Goal: Transaction & Acquisition: Purchase product/service

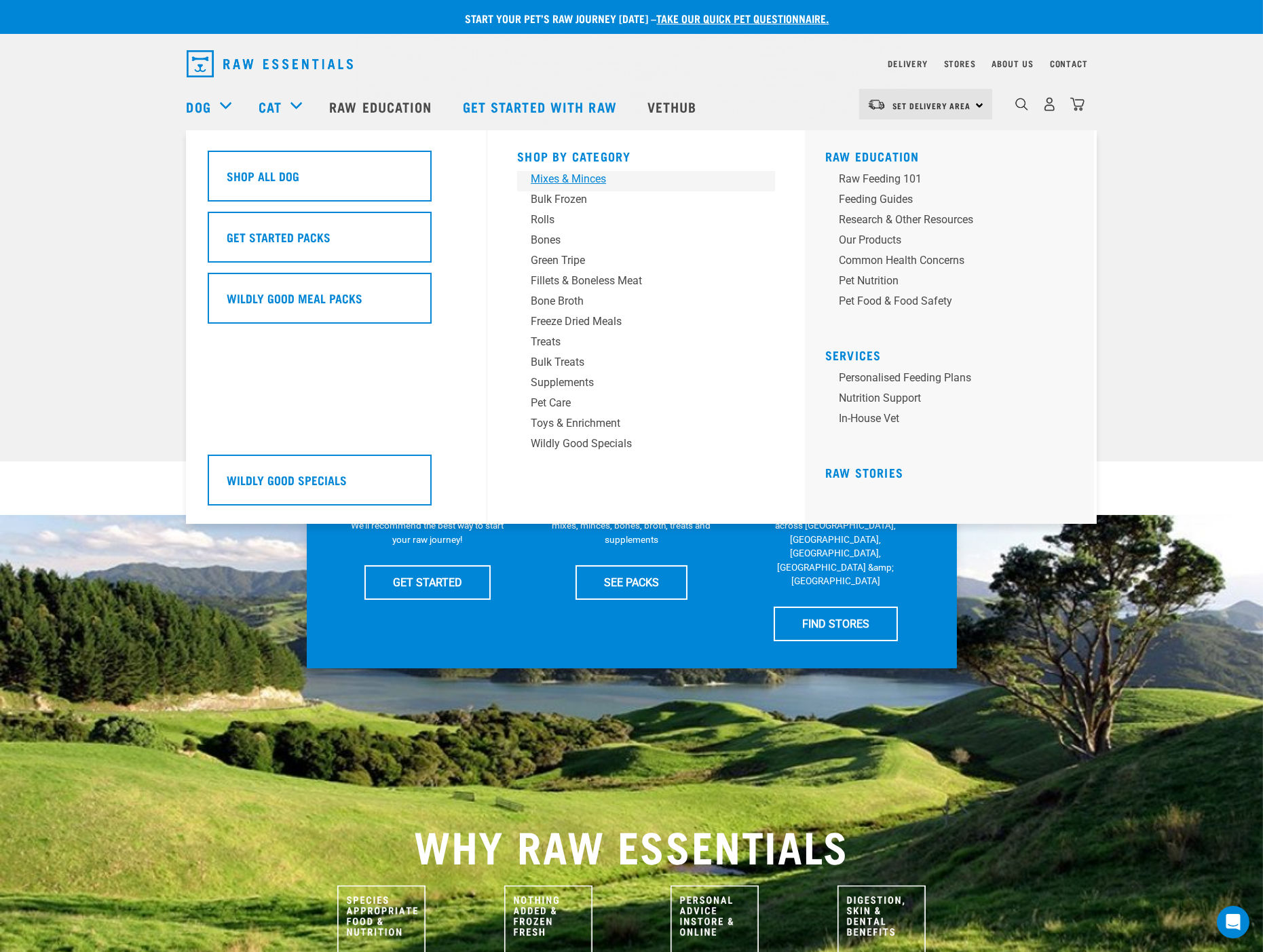
click at [566, 175] on div "Mixes & Minces" at bounding box center [636, 179] width 212 height 16
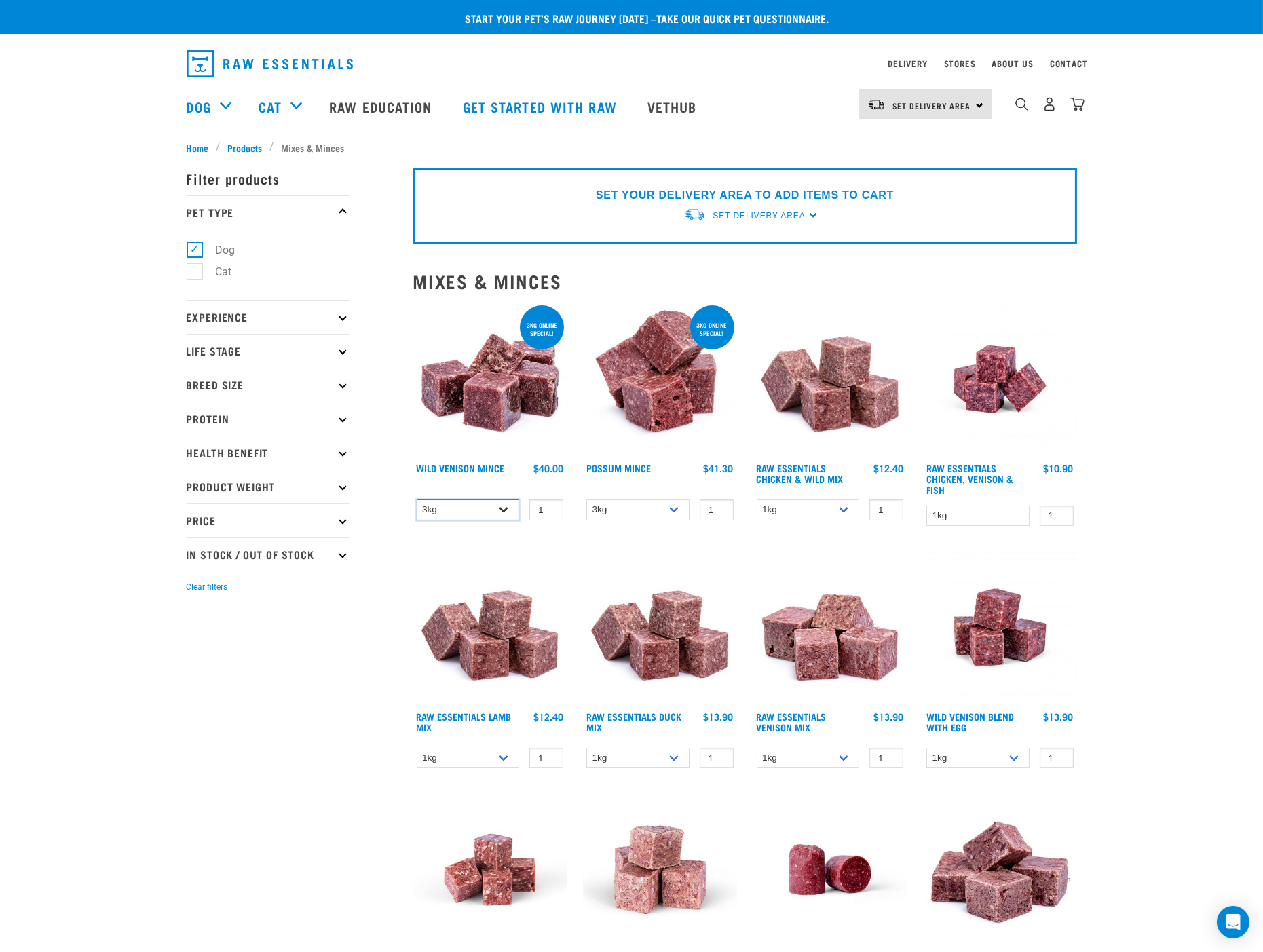
click at [504, 505] on select "3kg 1kg" at bounding box center [468, 510] width 103 height 21
select select "926"
click at [416, 500] on select "3kg 1kg" at bounding box center [468, 510] width 103 height 21
click at [992, 472] on link "Raw Essentials Chicken, Venison & Fish" at bounding box center [970, 479] width 87 height 26
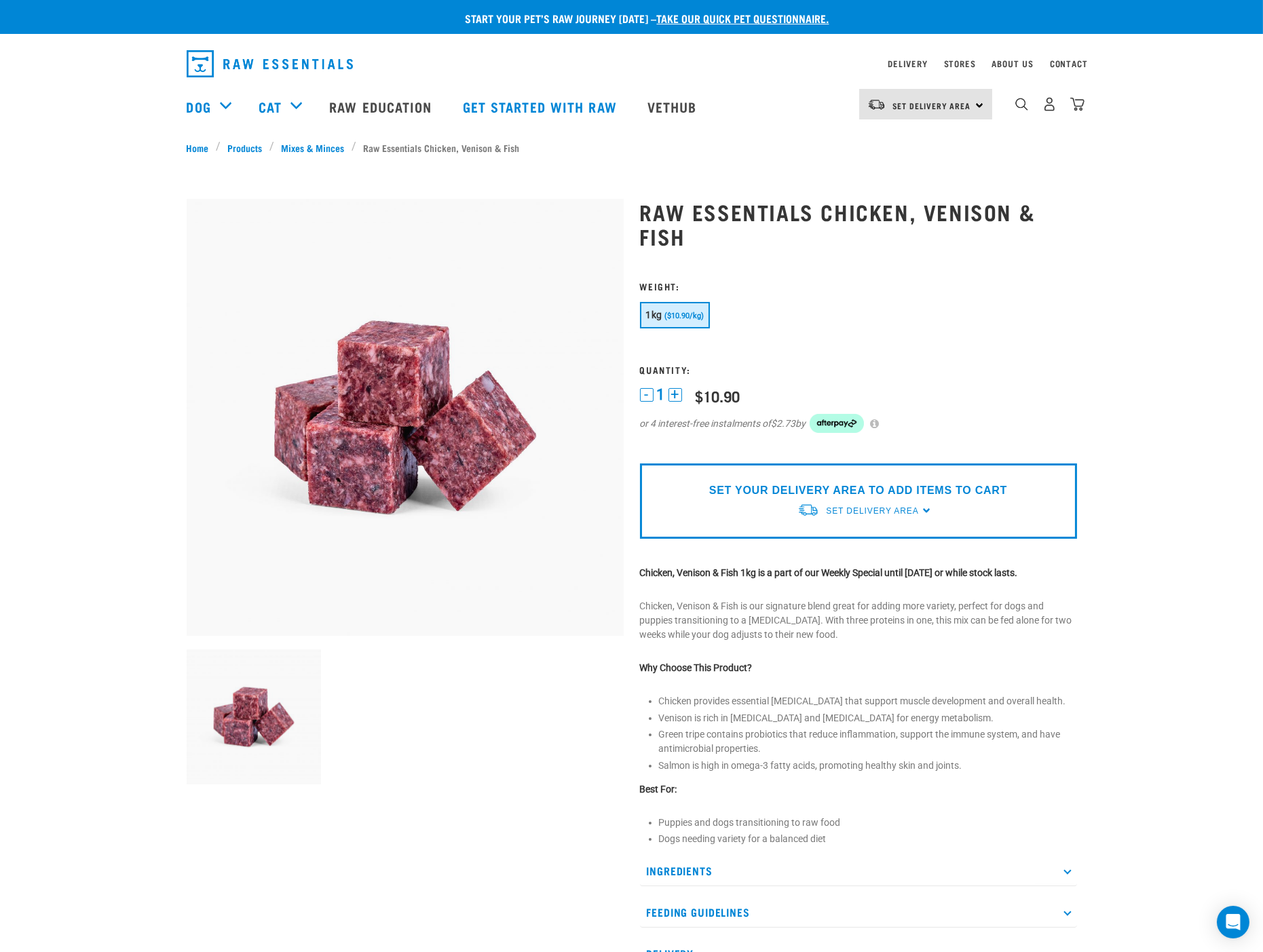
click at [669, 316] on span "($10.90/kg)" at bounding box center [684, 316] width 40 height 9
click at [863, 510] on span "Set Delivery Area" at bounding box center [872, 511] width 92 height 10
click at [853, 539] on link "[GEOGRAPHIC_DATA]" at bounding box center [865, 542] width 135 height 22
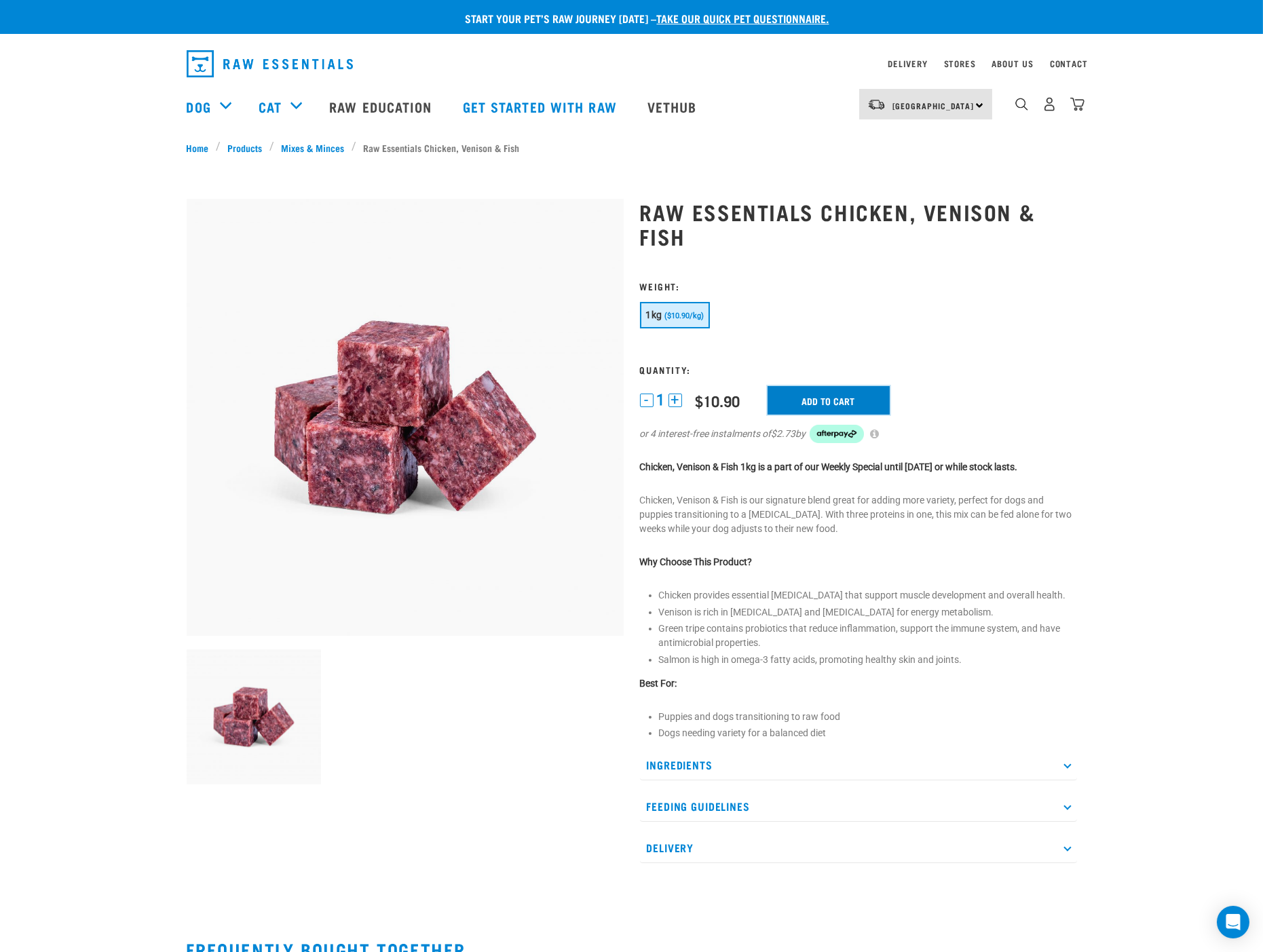
click at [819, 397] on input "Add to cart" at bounding box center [828, 400] width 122 height 29
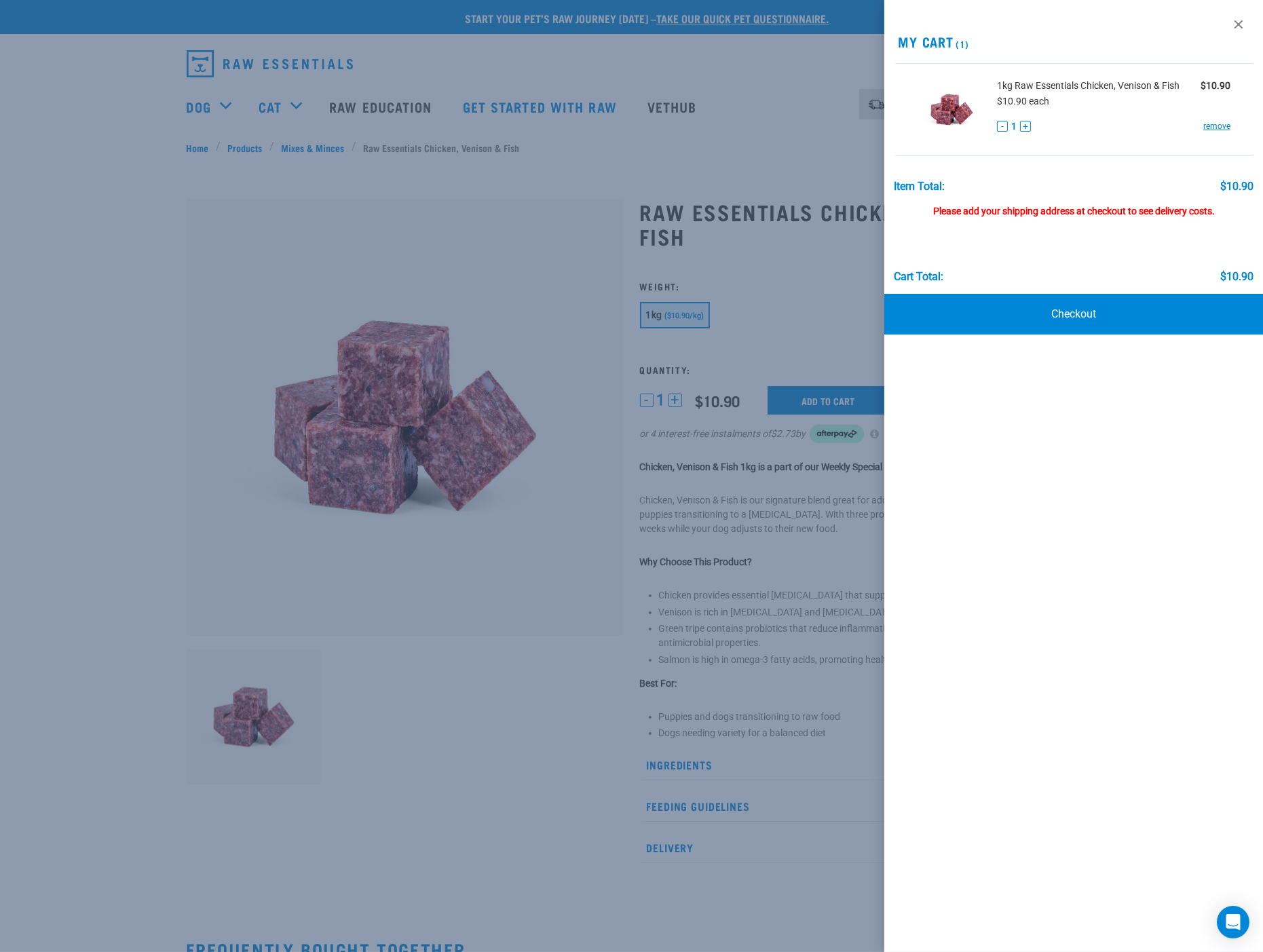
click at [539, 278] on div at bounding box center [631, 476] width 1263 height 952
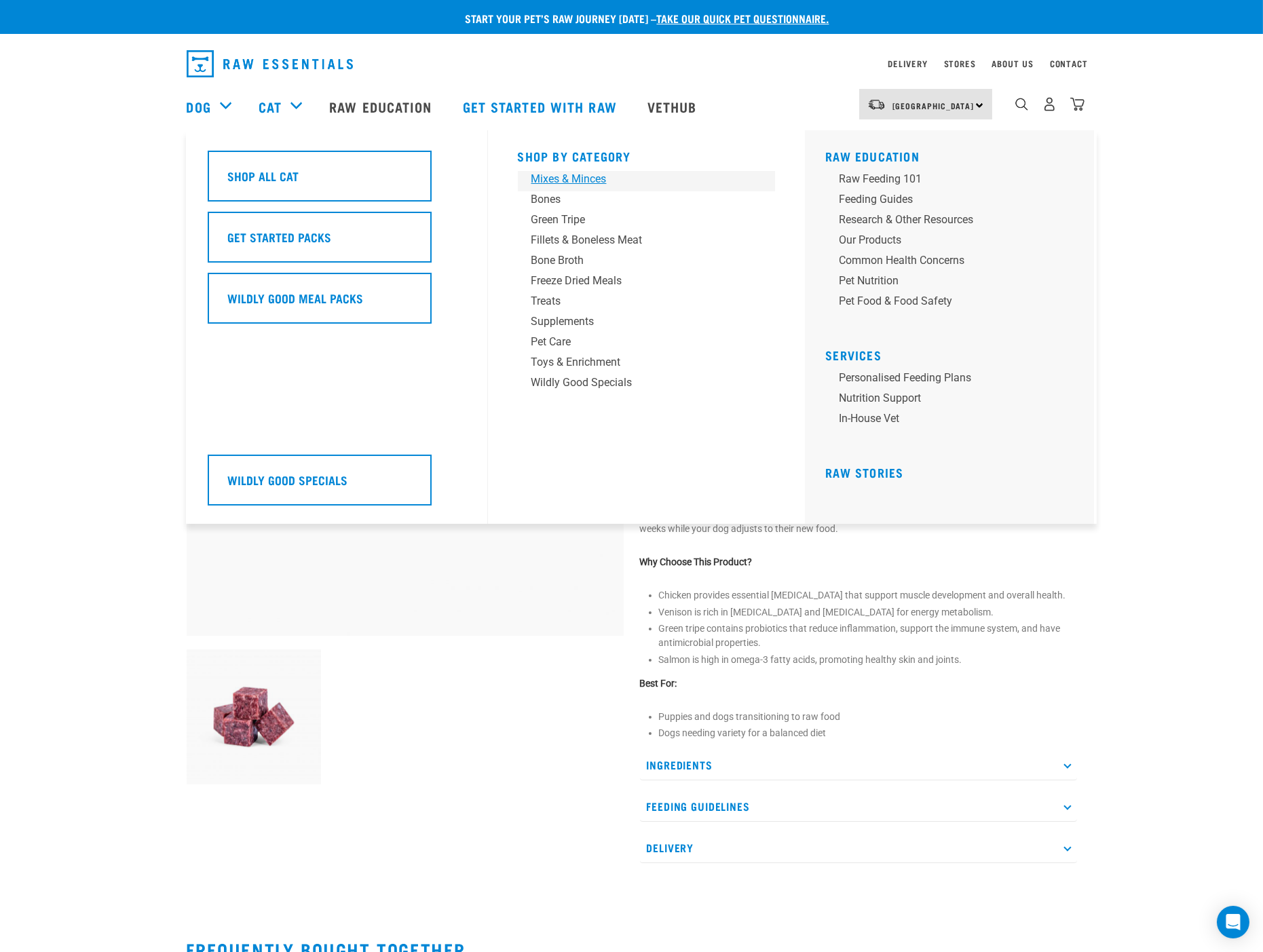
click at [574, 180] on div "Mixes & Minces" at bounding box center [637, 179] width 212 height 16
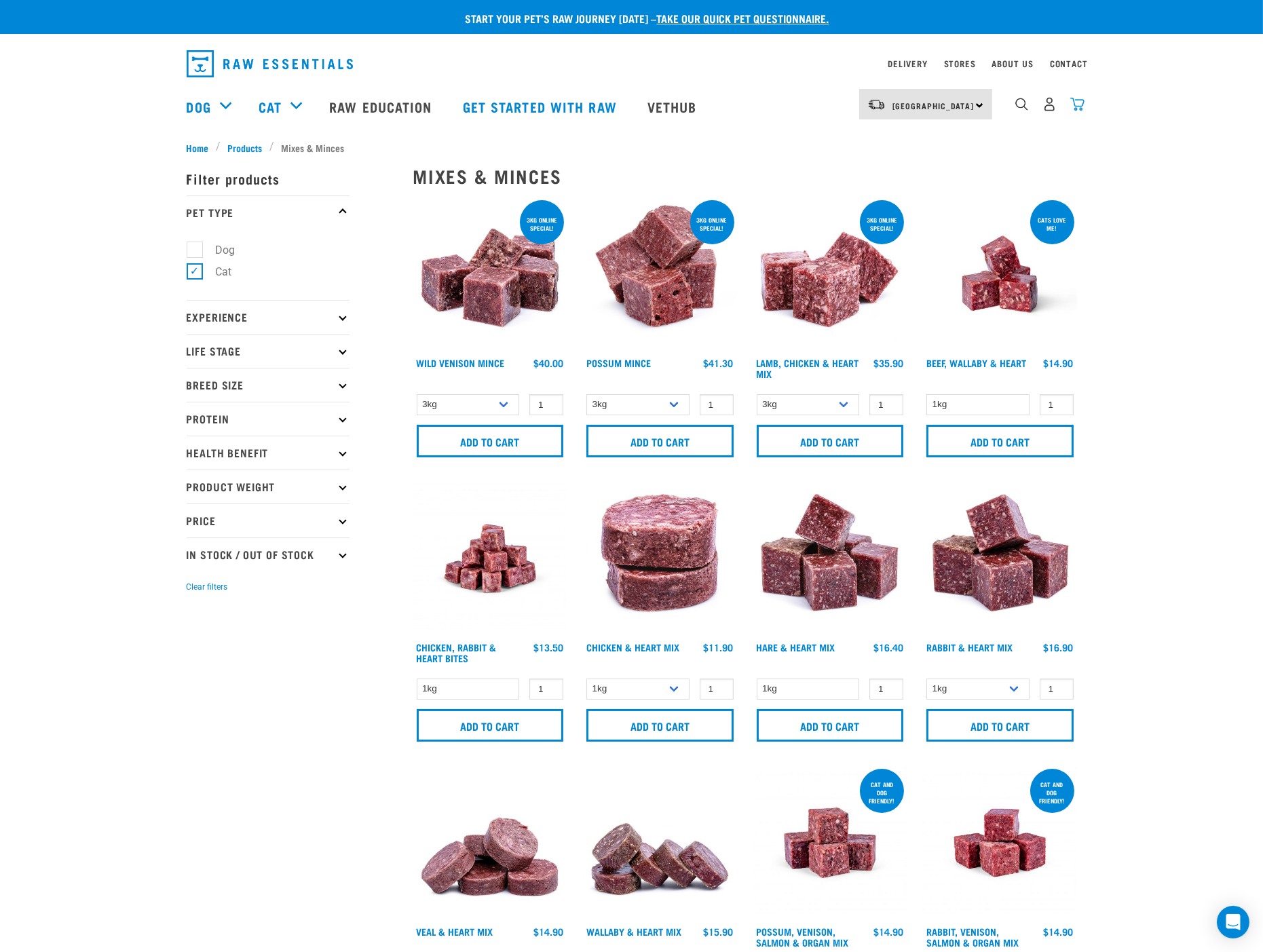
click at [1073, 106] on img "dropdown navigation" at bounding box center [1077, 104] width 14 height 14
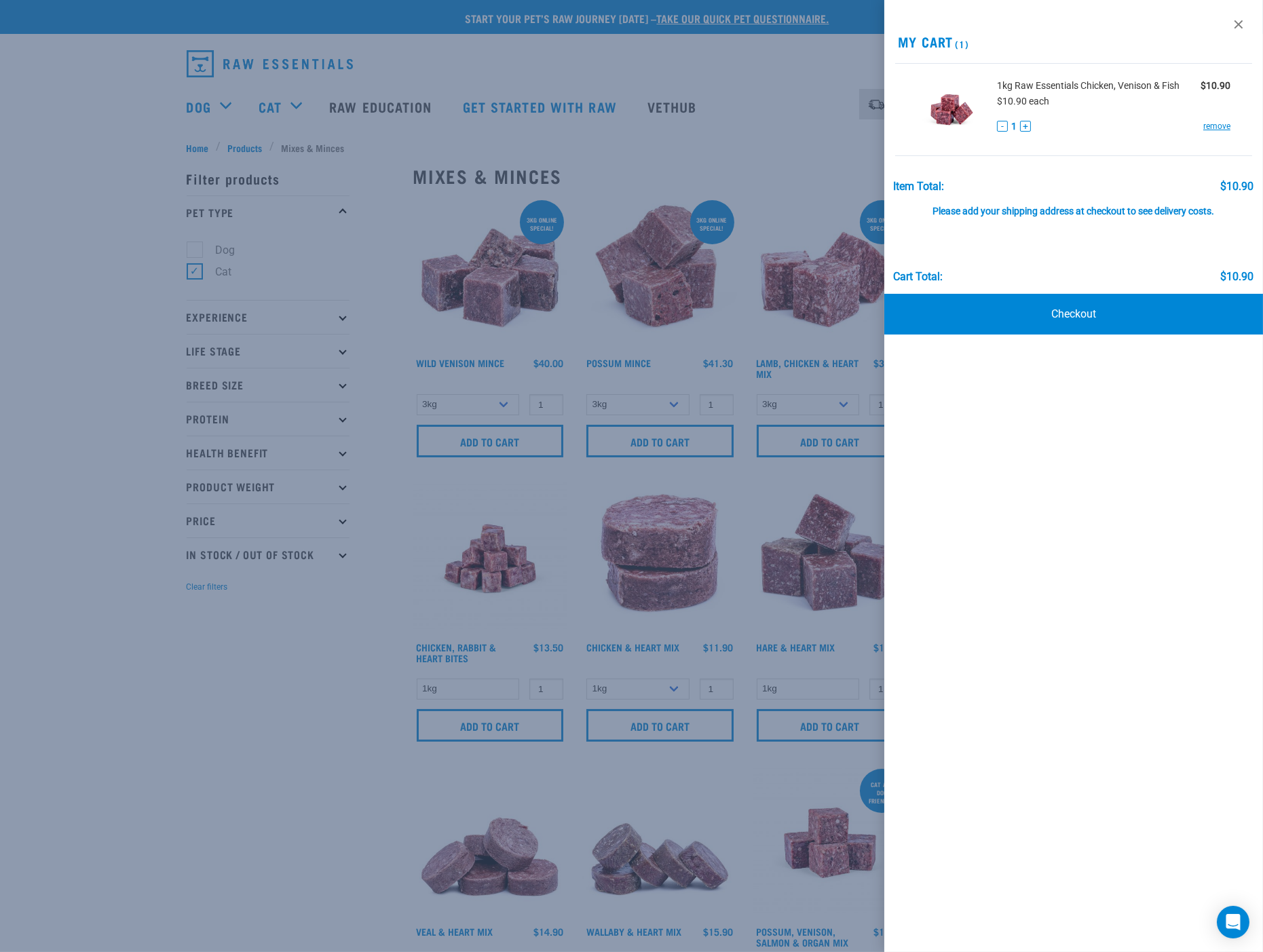
click at [306, 592] on div at bounding box center [631, 476] width 1263 height 952
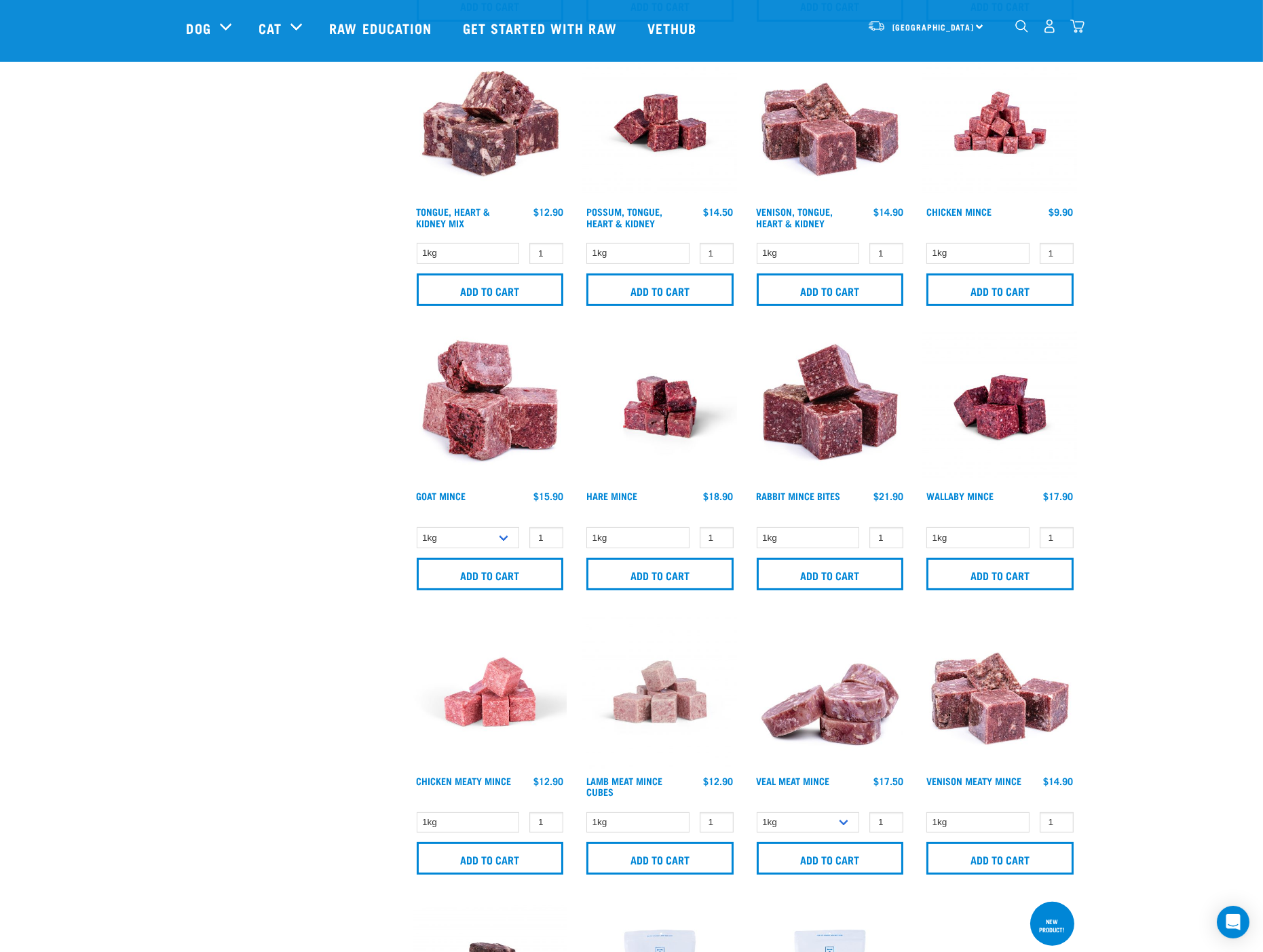
scroll to position [829, 0]
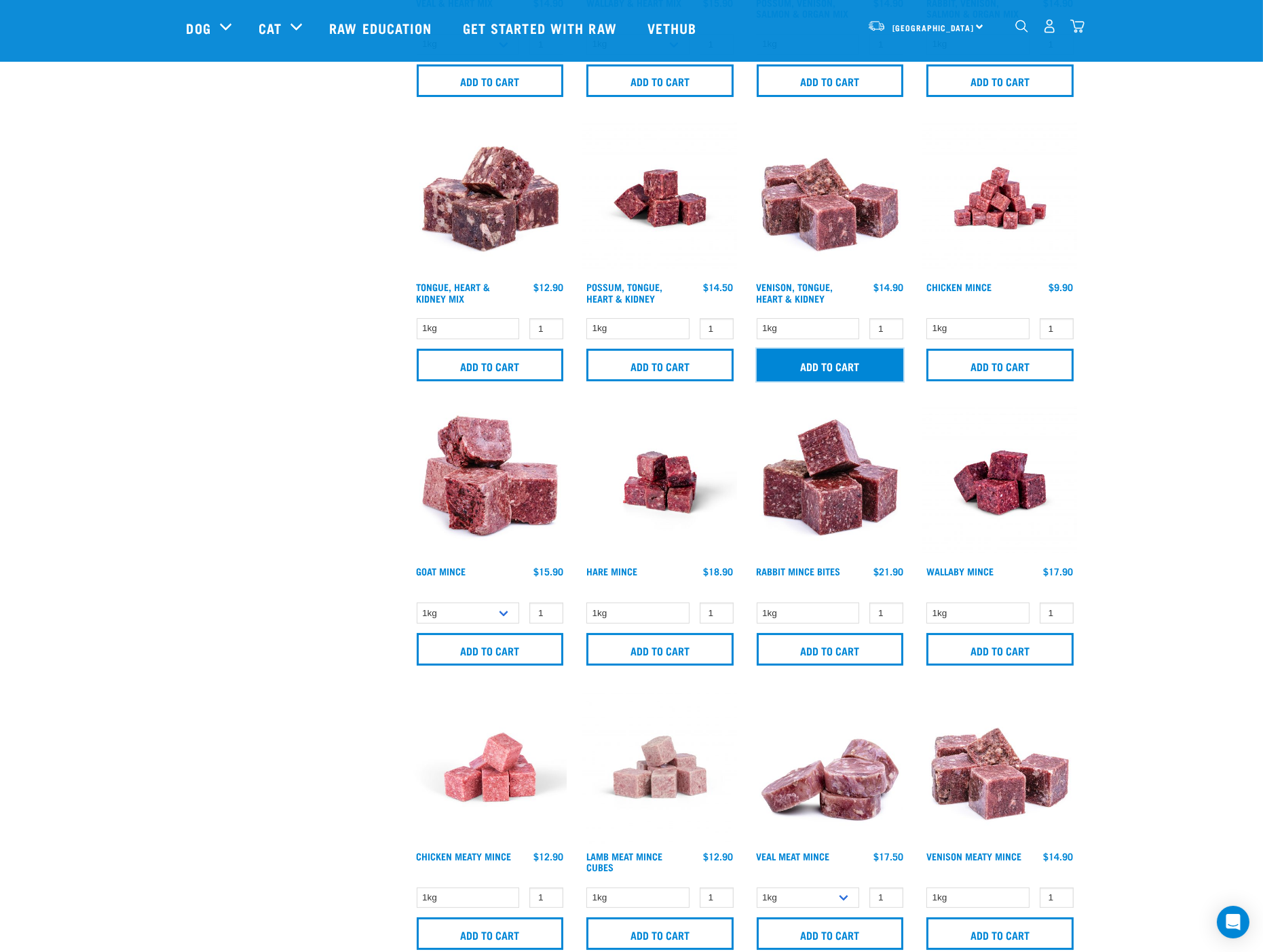
click at [819, 370] on input "Add to cart" at bounding box center [830, 365] width 147 height 32
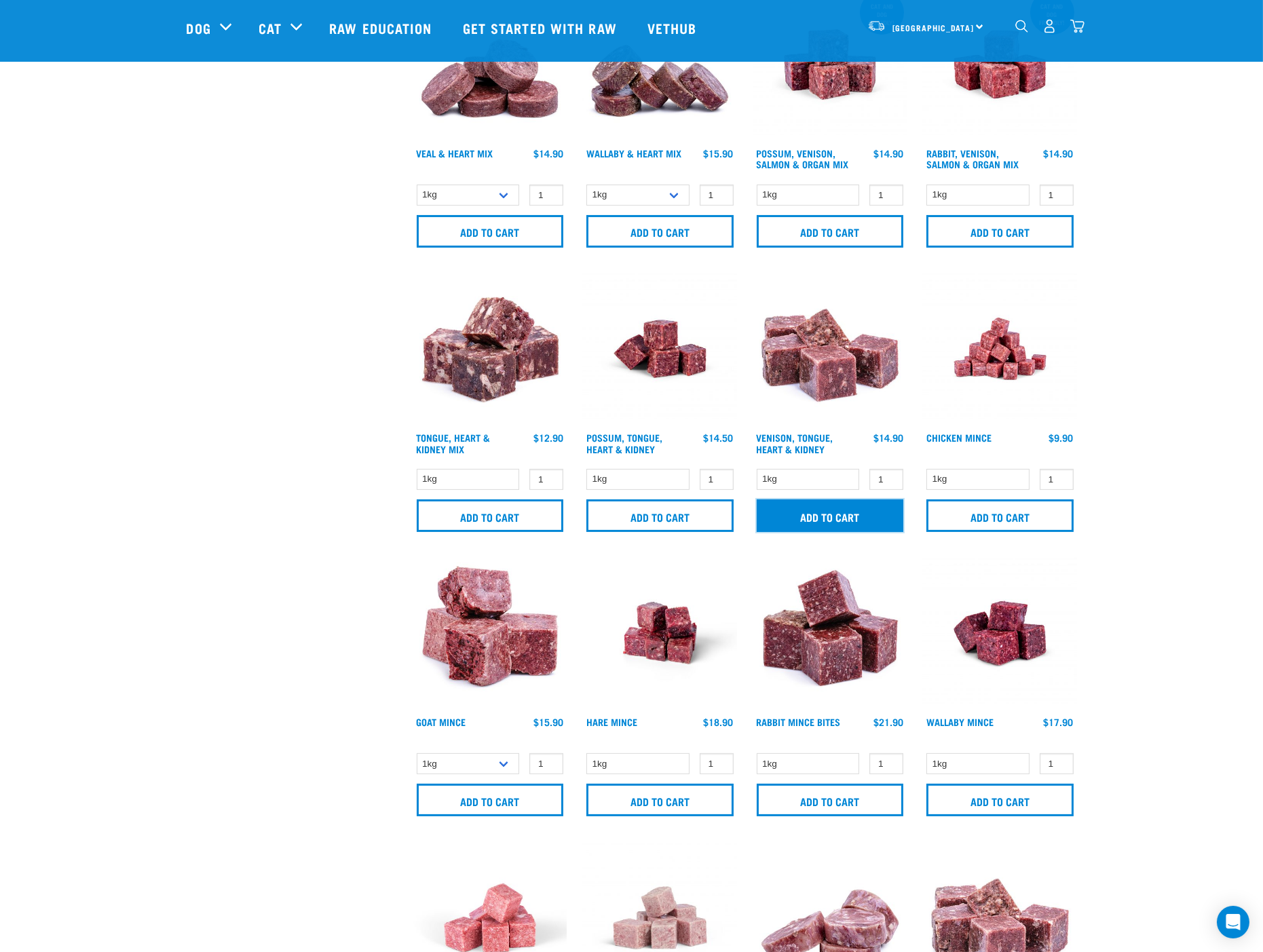
scroll to position [603, 0]
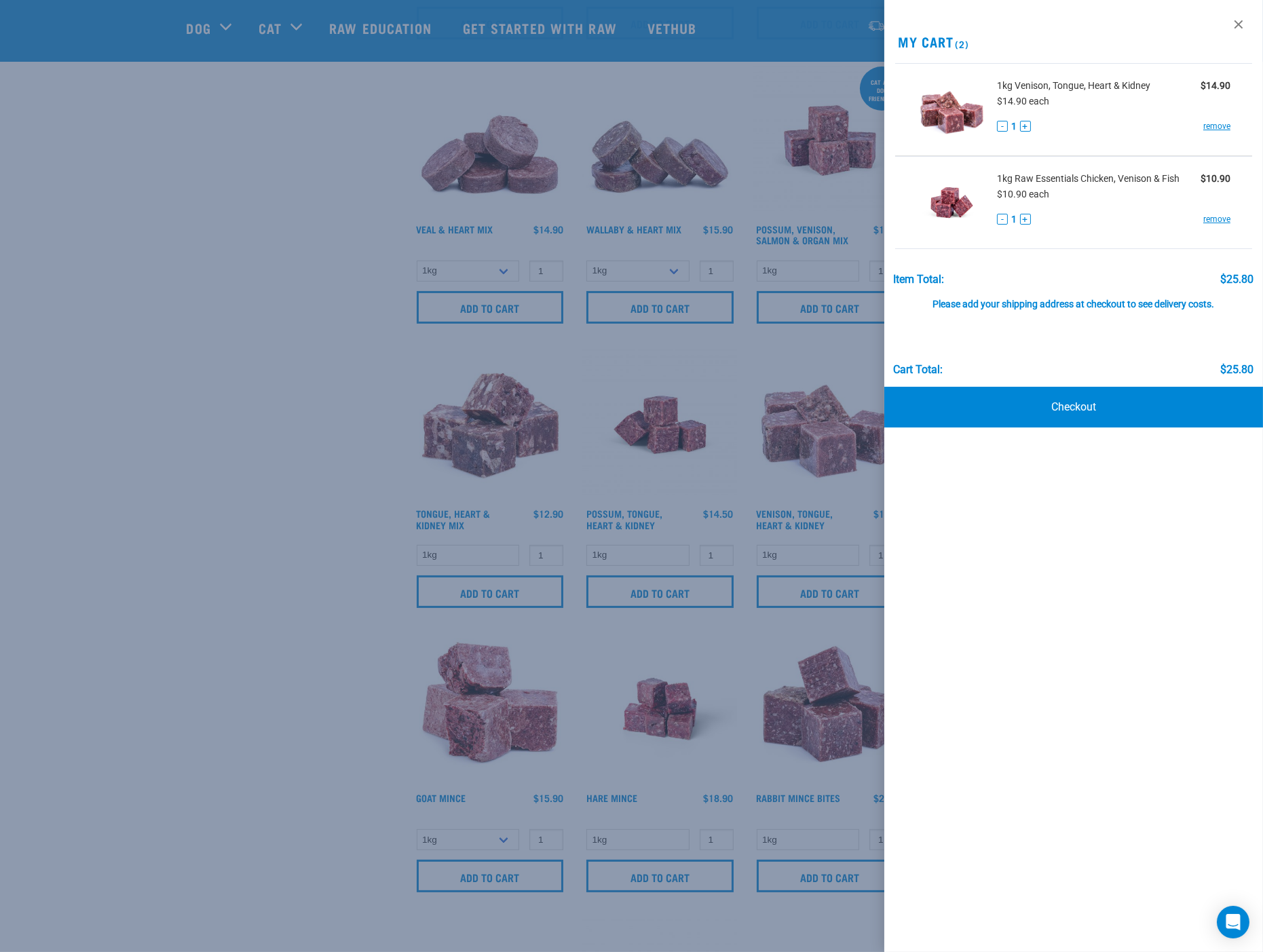
click at [183, 622] on div at bounding box center [631, 476] width 1263 height 952
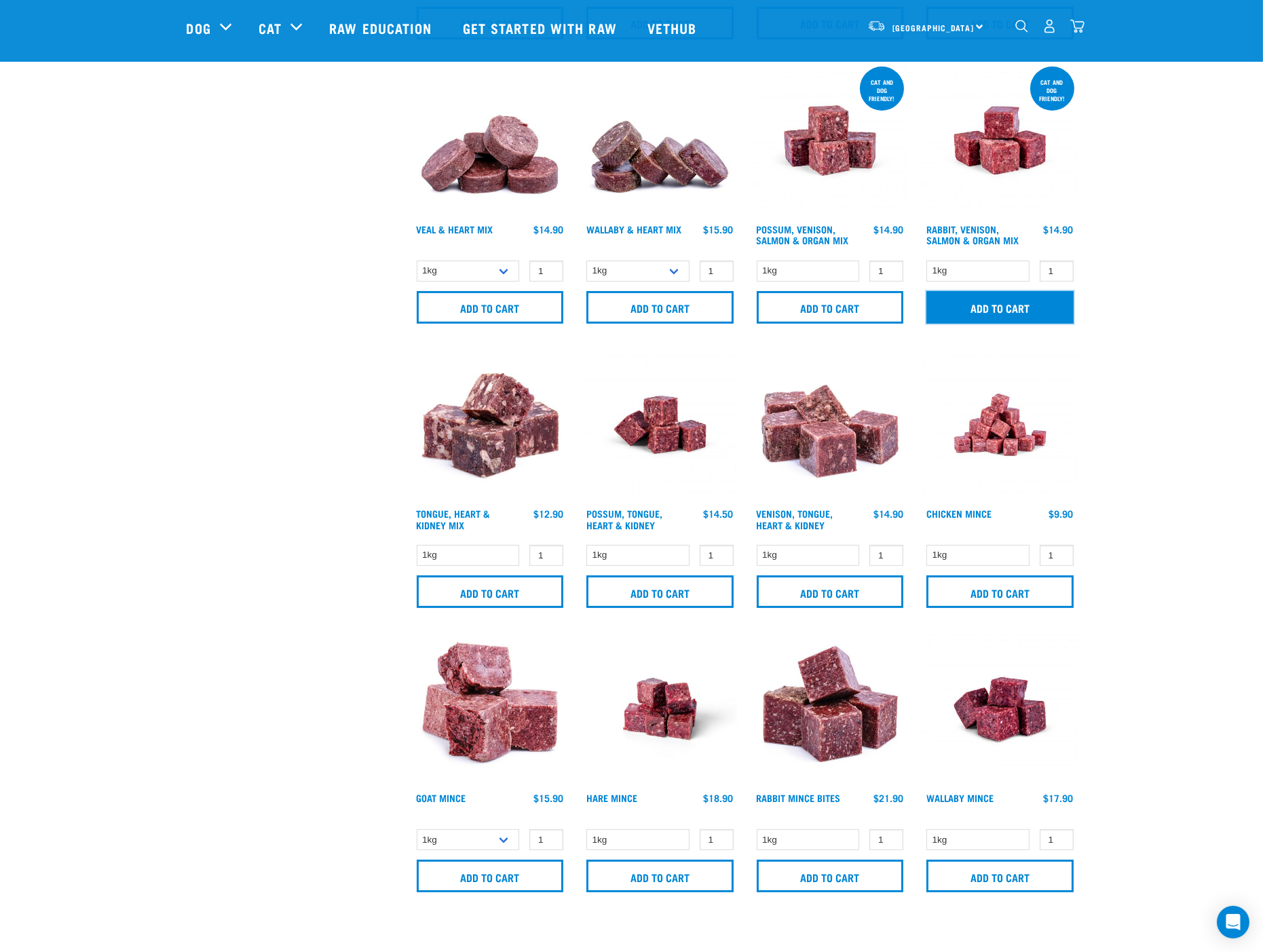
click at [1004, 305] on input "Add to cart" at bounding box center [1000, 308] width 147 height 32
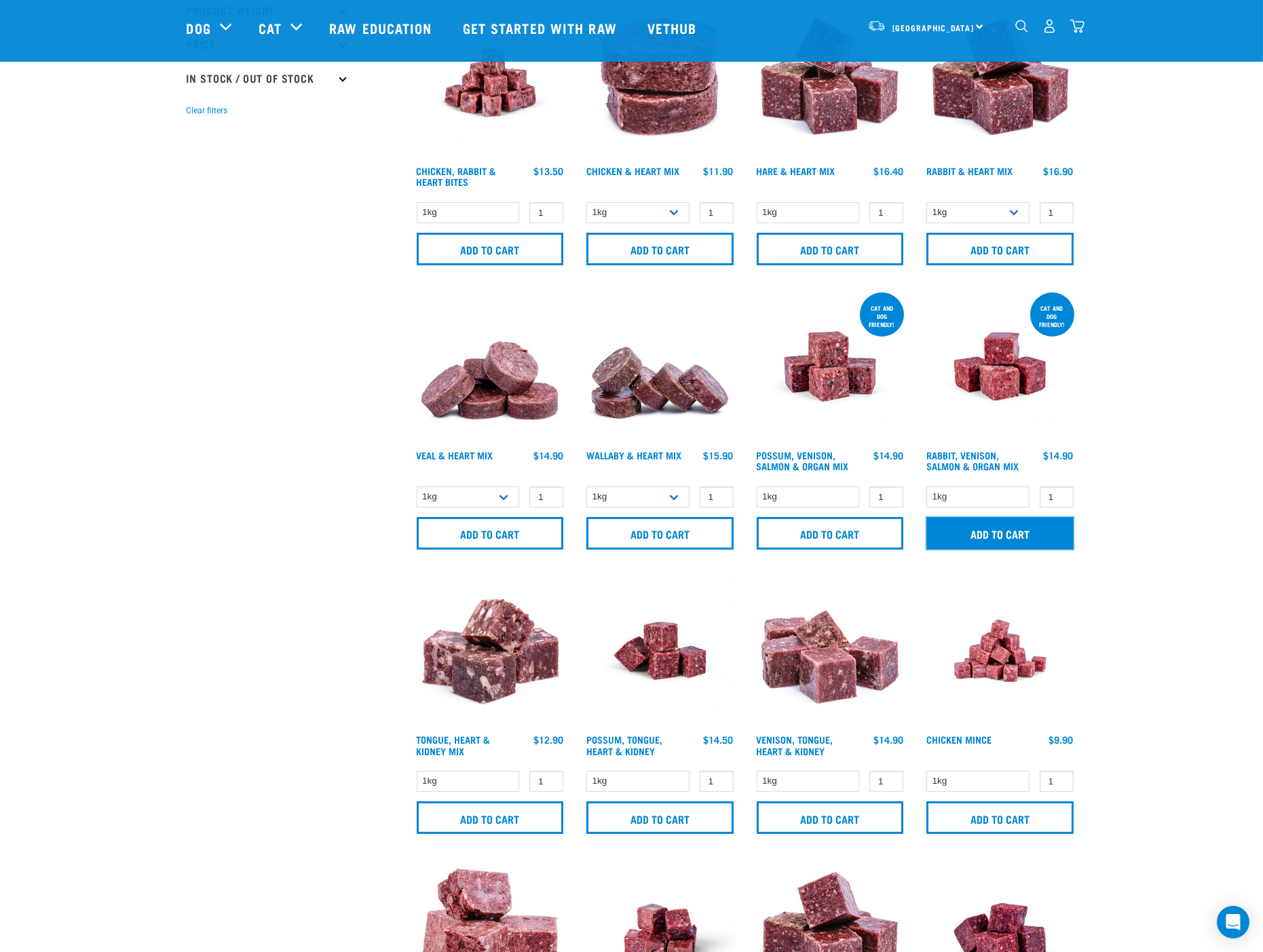
scroll to position [302, 0]
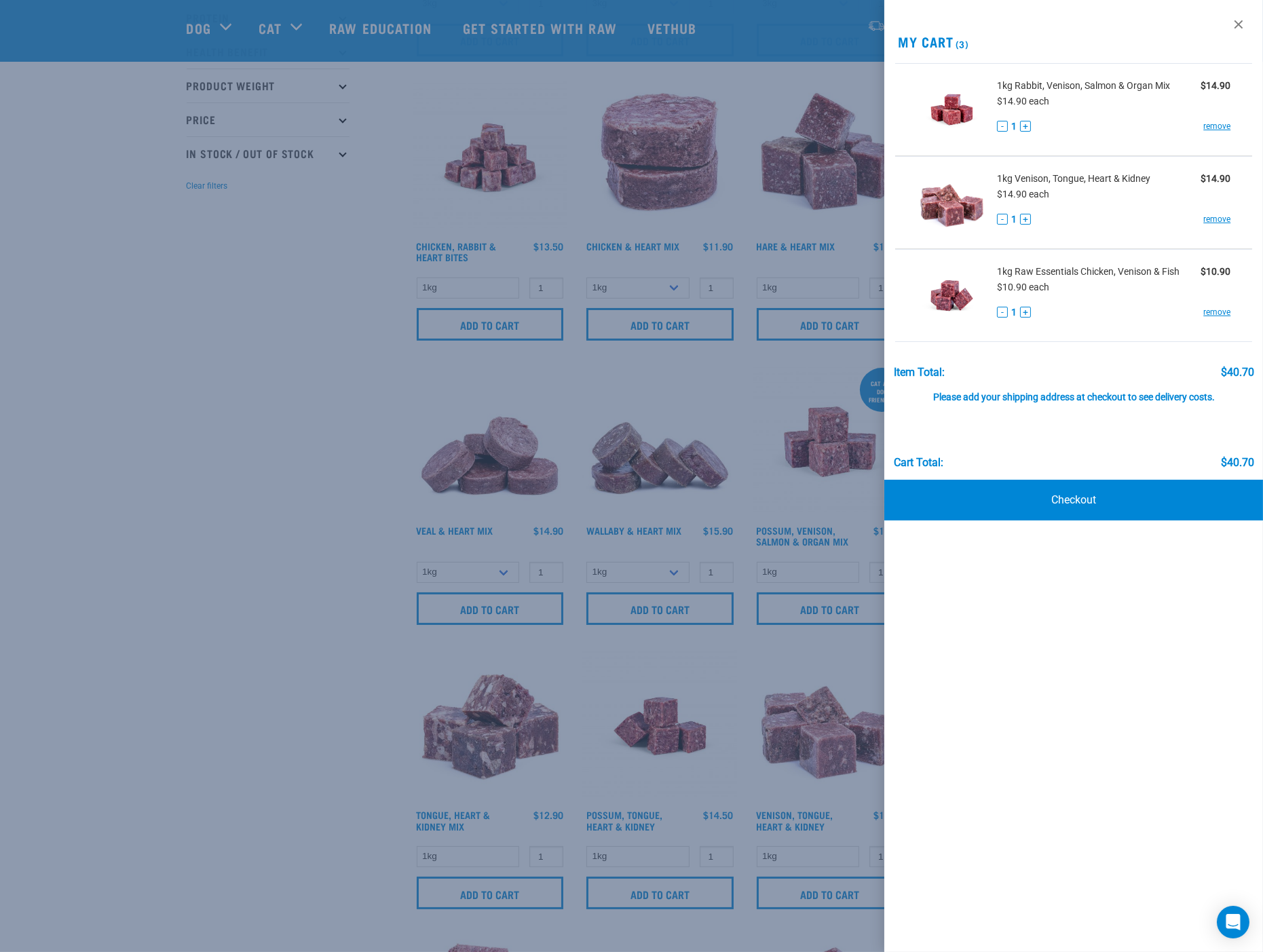
click at [236, 548] on div at bounding box center [631, 476] width 1263 height 952
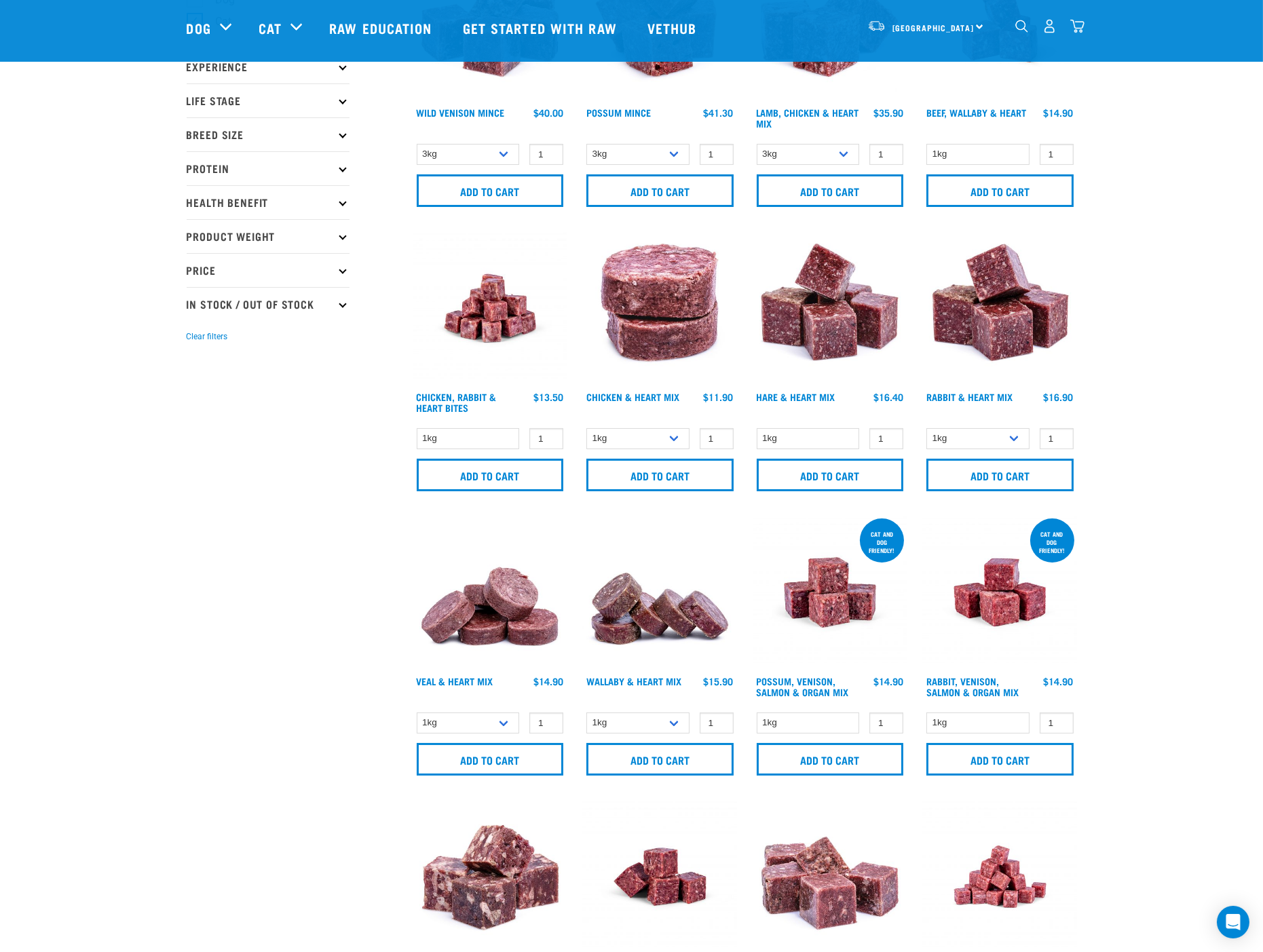
scroll to position [0, 0]
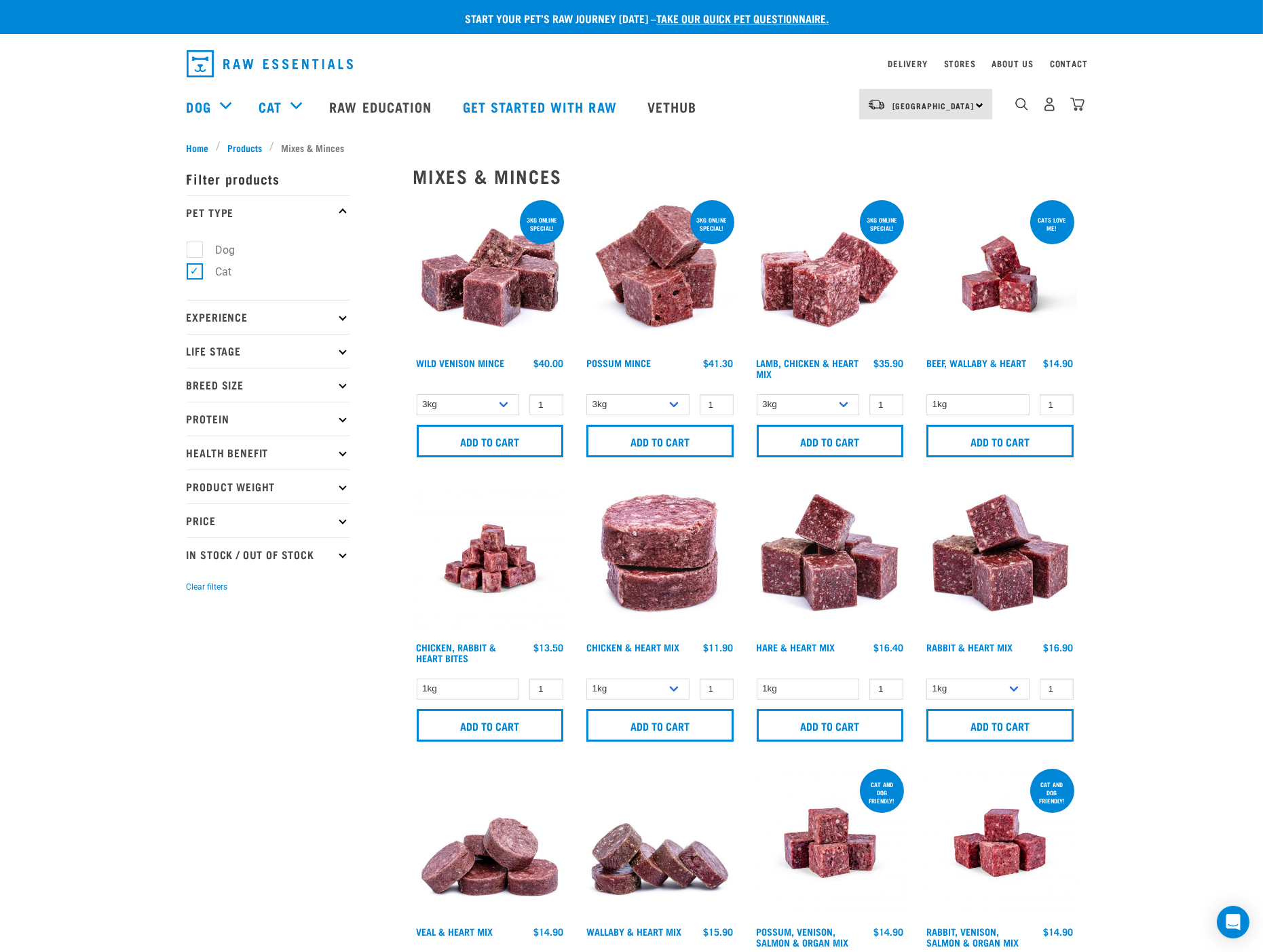
click at [194, 249] on label "Dog" at bounding box center [218, 249] width 47 height 17
click at [191, 249] on input "Dog" at bounding box center [191, 247] width 9 height 9
checkbox input "true"
click at [197, 271] on label "Cat" at bounding box center [216, 271] width 43 height 17
click at [196, 271] on input "Cat" at bounding box center [191, 270] width 9 height 9
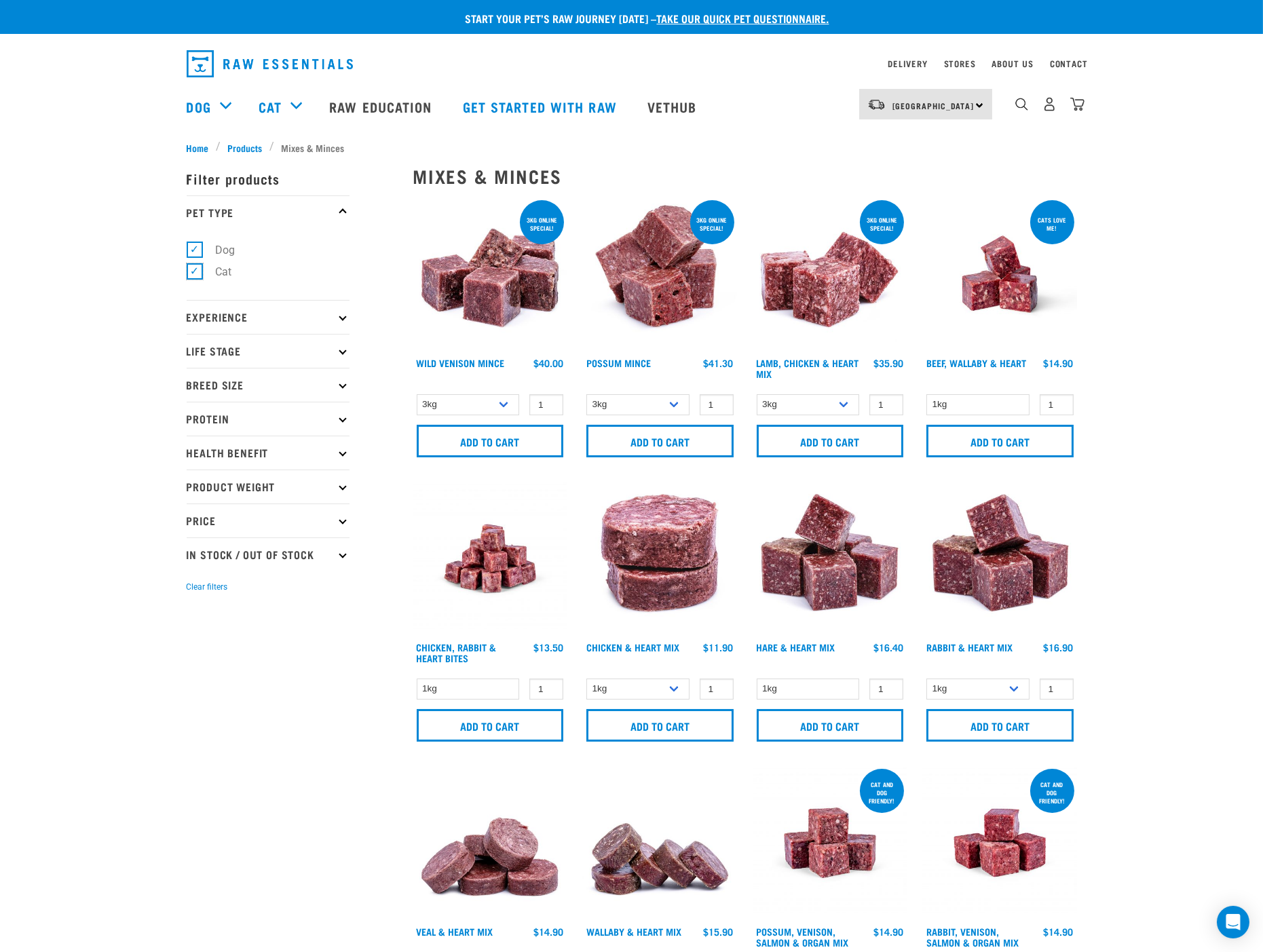
checkbox input "false"
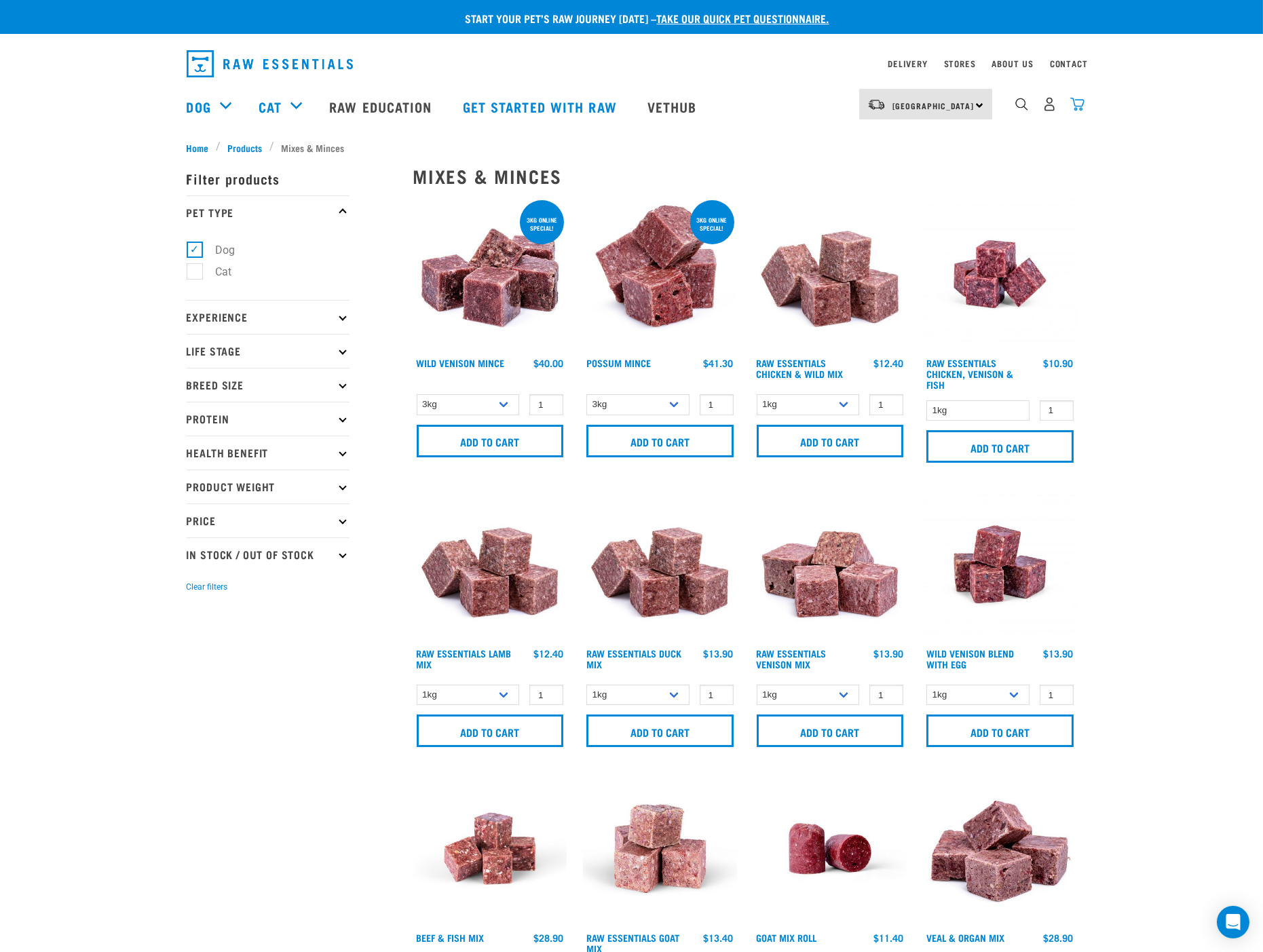
click at [1081, 105] on img "dropdown navigation" at bounding box center [1077, 104] width 14 height 14
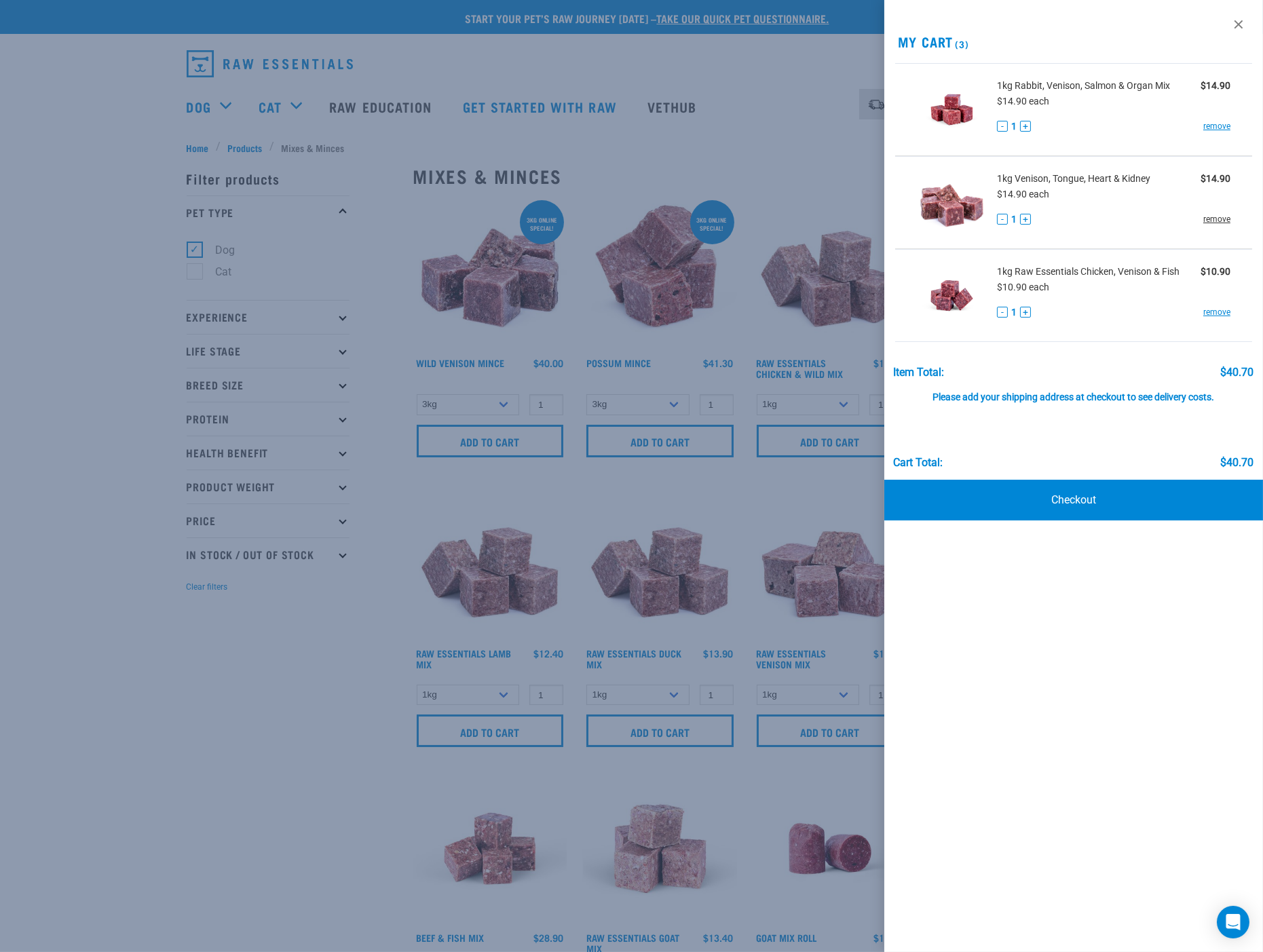
click at [1213, 220] on link "remove" at bounding box center [1216, 219] width 27 height 13
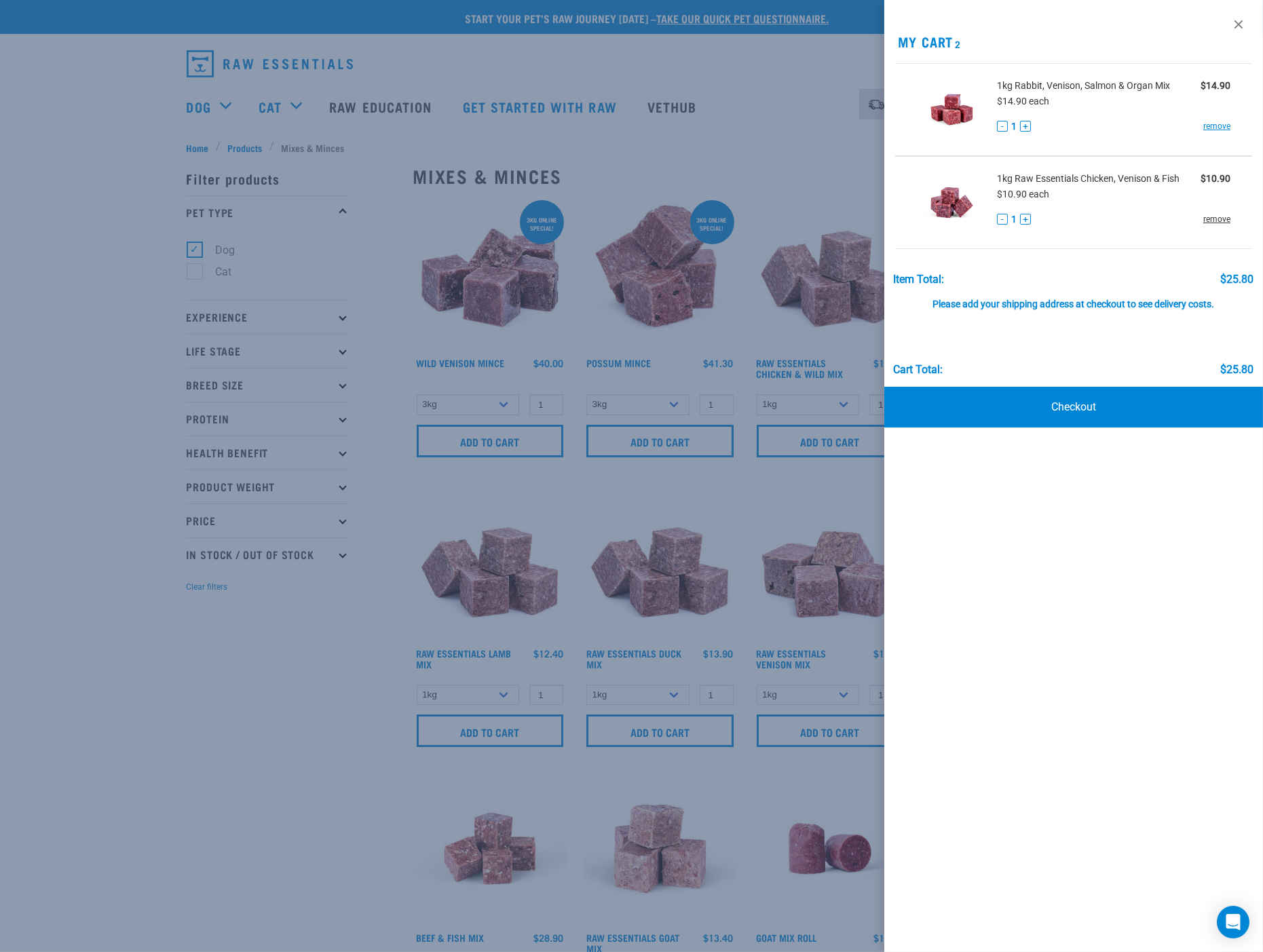
click at [1206, 218] on link "remove" at bounding box center [1216, 219] width 27 height 13
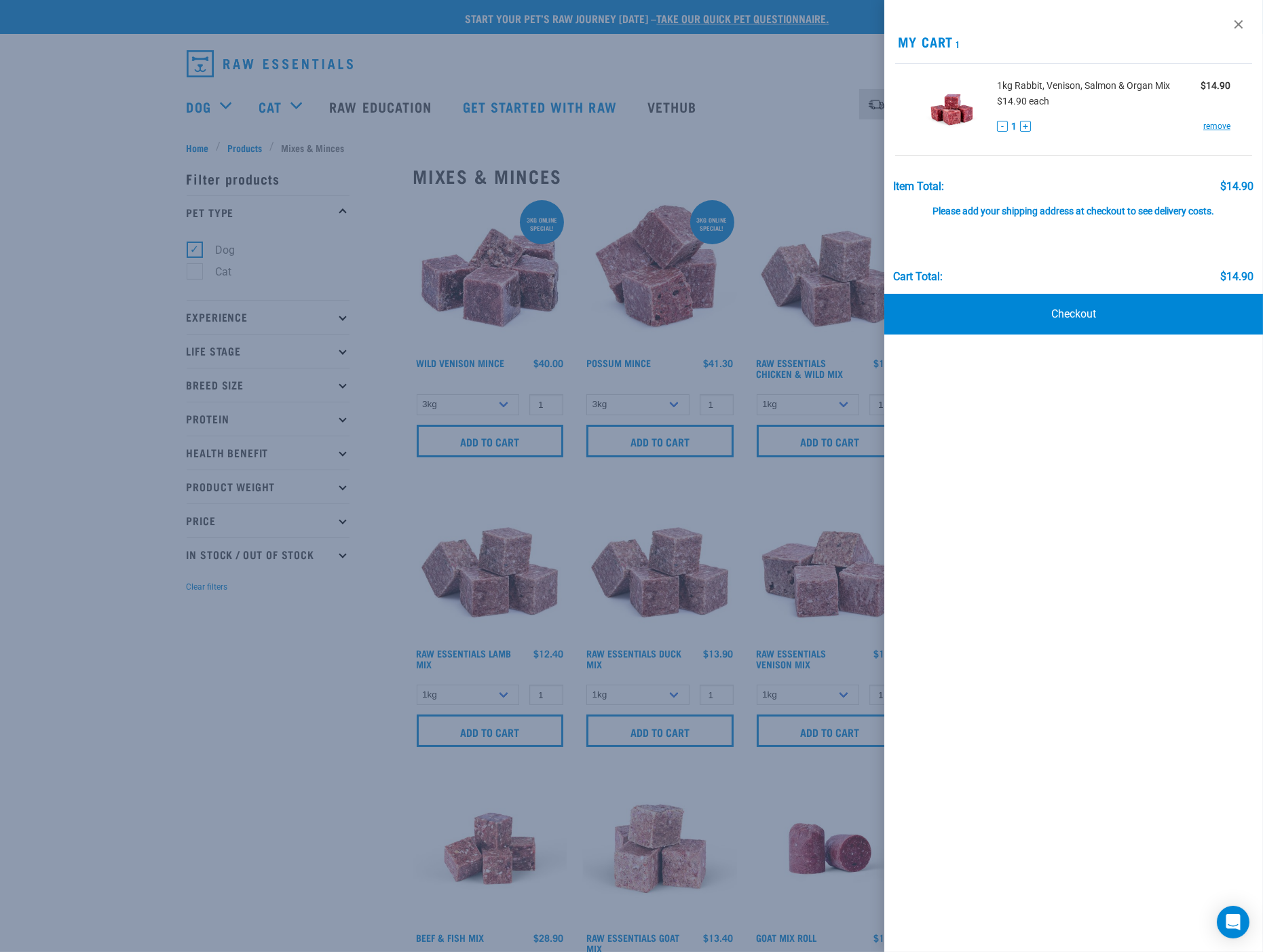
click at [363, 668] on div at bounding box center [631, 476] width 1263 height 952
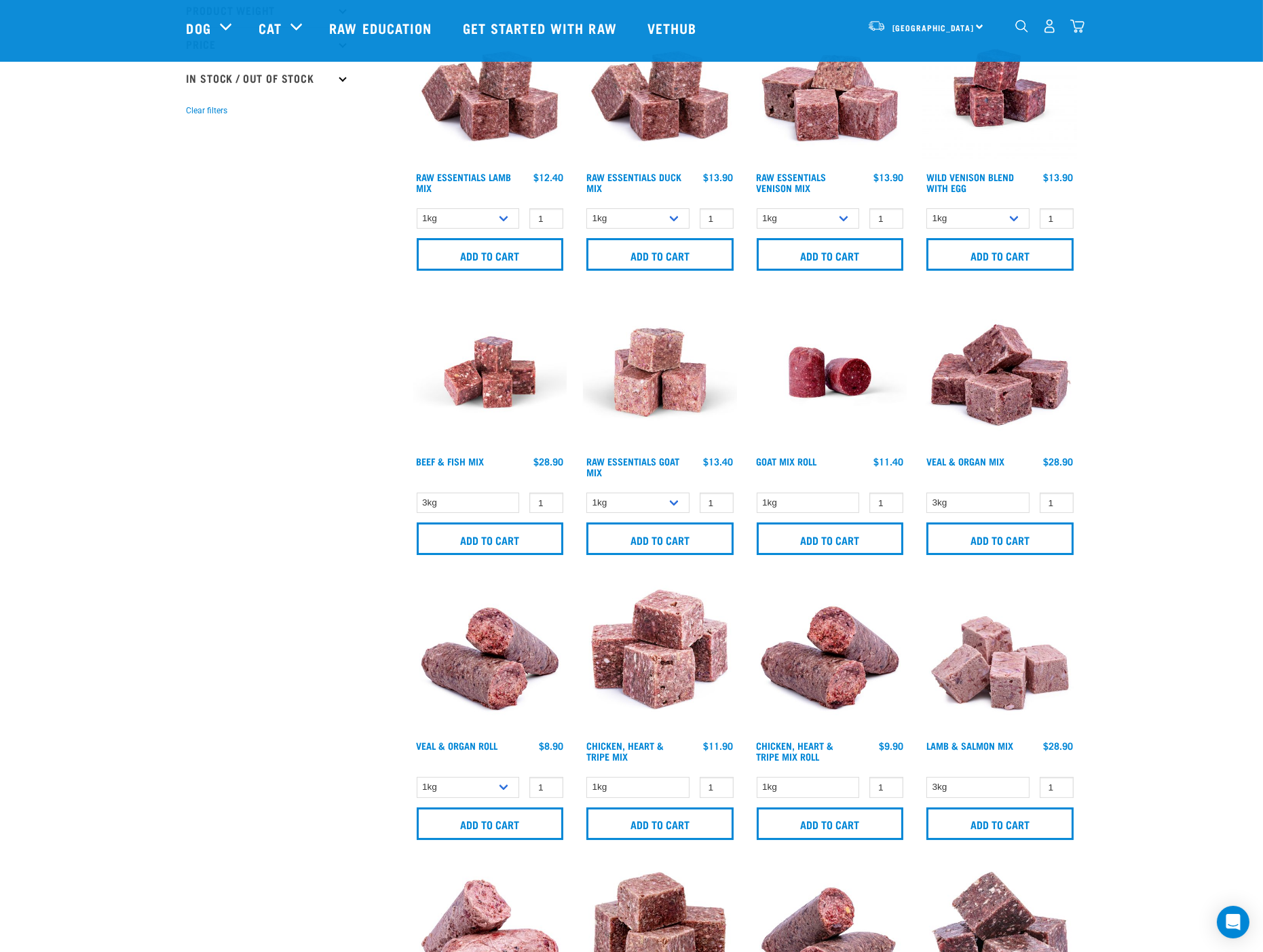
scroll to position [452, 0]
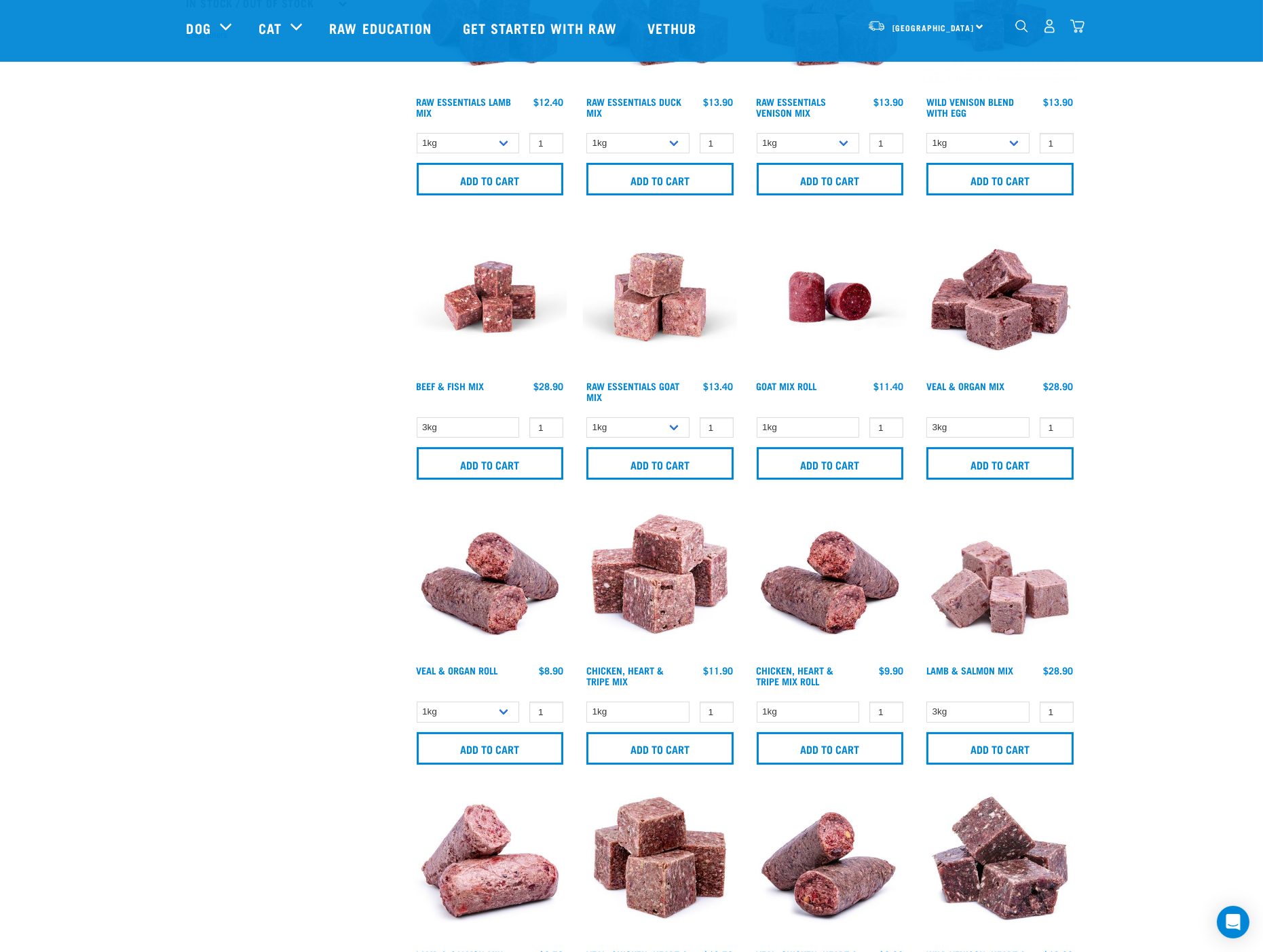
drag, startPoint x: 1107, startPoint y: 776, endPoint x: 1124, endPoint y: 794, distance: 24.8
click at [1108, 776] on div "Start your pet’s raw journey [DATE] – take our quick pet questionnaire. Deliver…" at bounding box center [631, 759] width 1263 height 2420
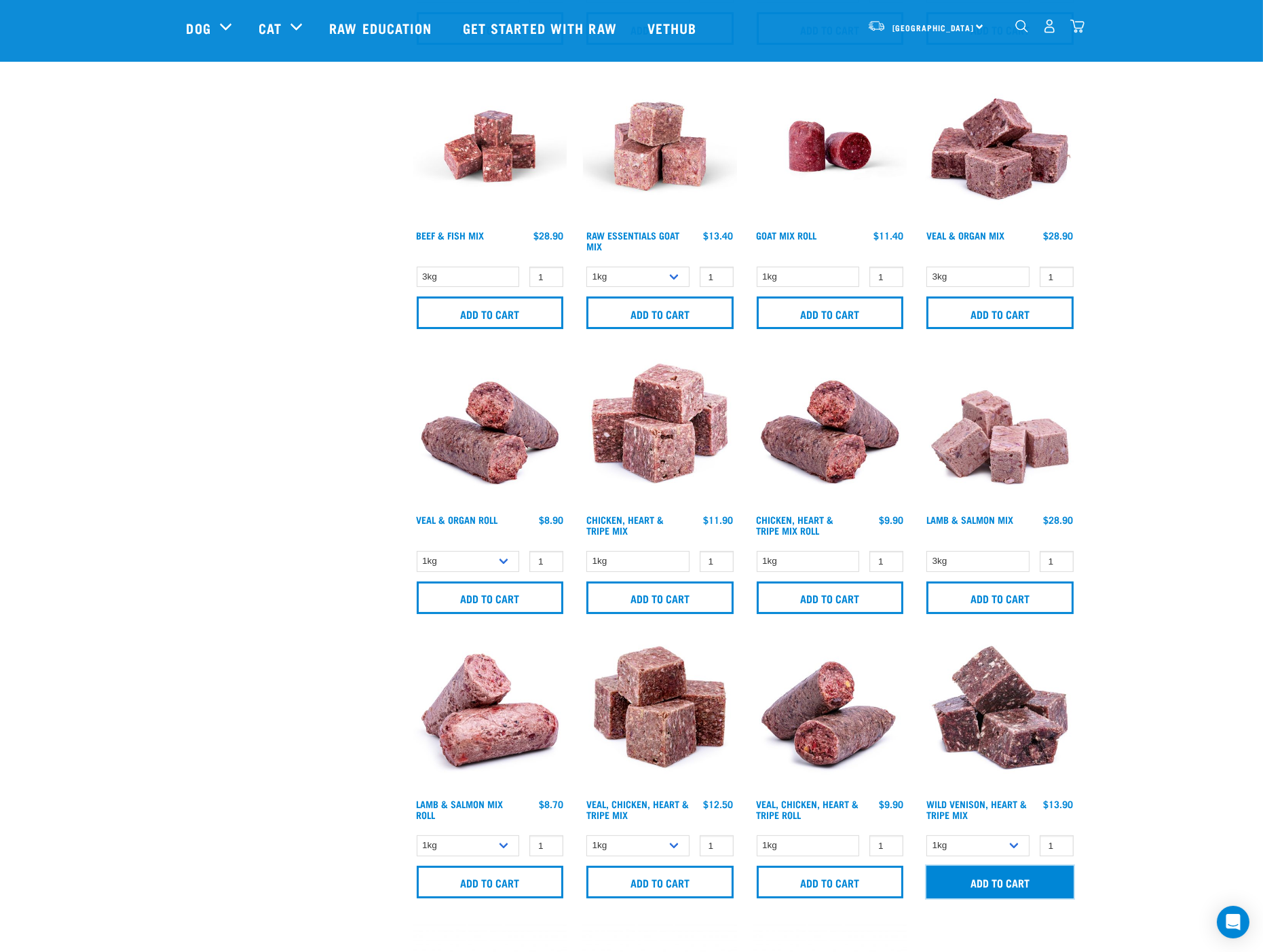
click at [1004, 878] on input "Add to cart" at bounding box center [1000, 882] width 147 height 32
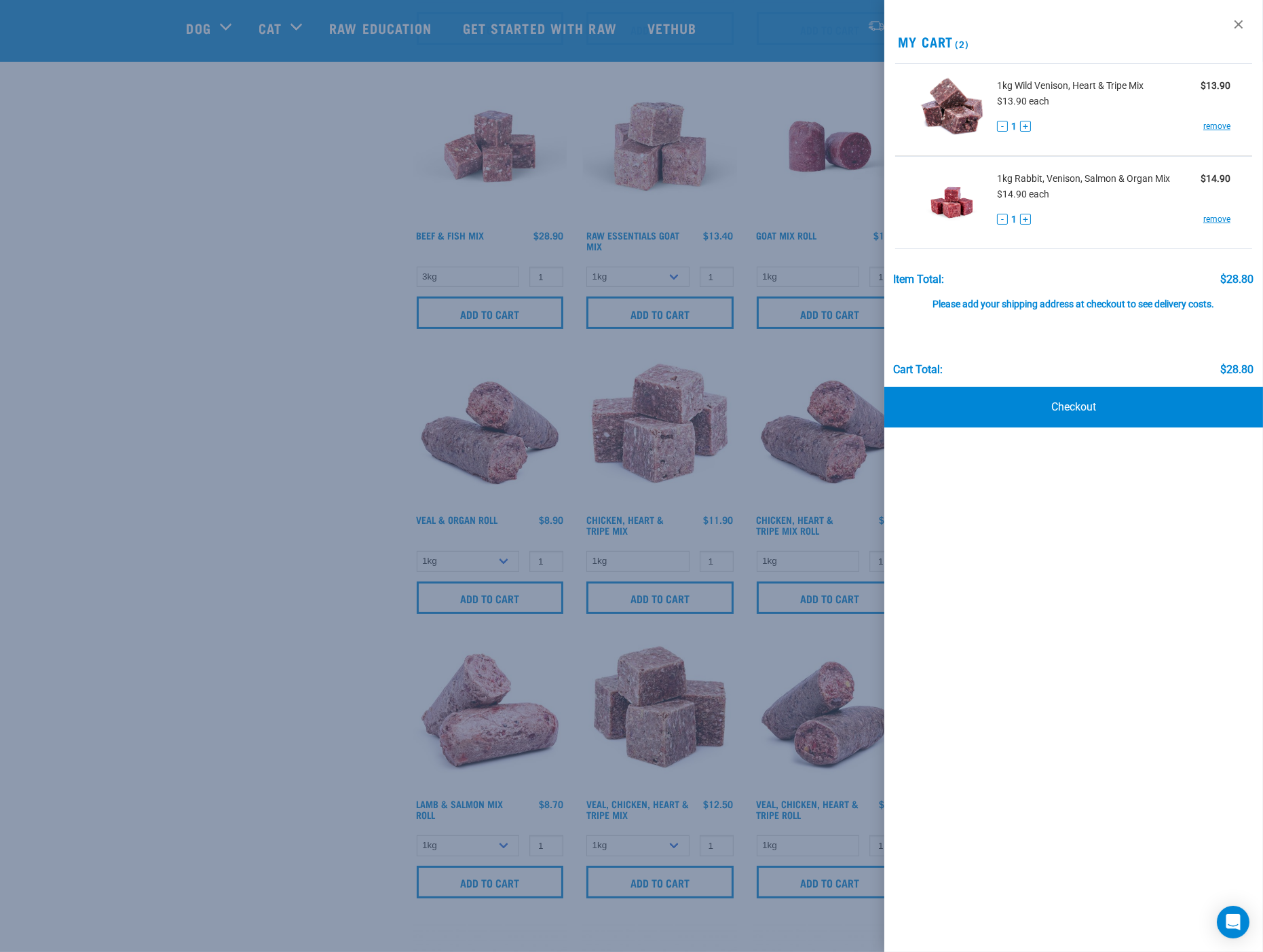
click at [1011, 527] on div "View past orders / re-order My Cart (2) 1kg Wild Venison, Heart & Tripe Mix $13…" at bounding box center [1073, 476] width 379 height 952
click at [1211, 125] on link "remove" at bounding box center [1216, 126] width 27 height 13
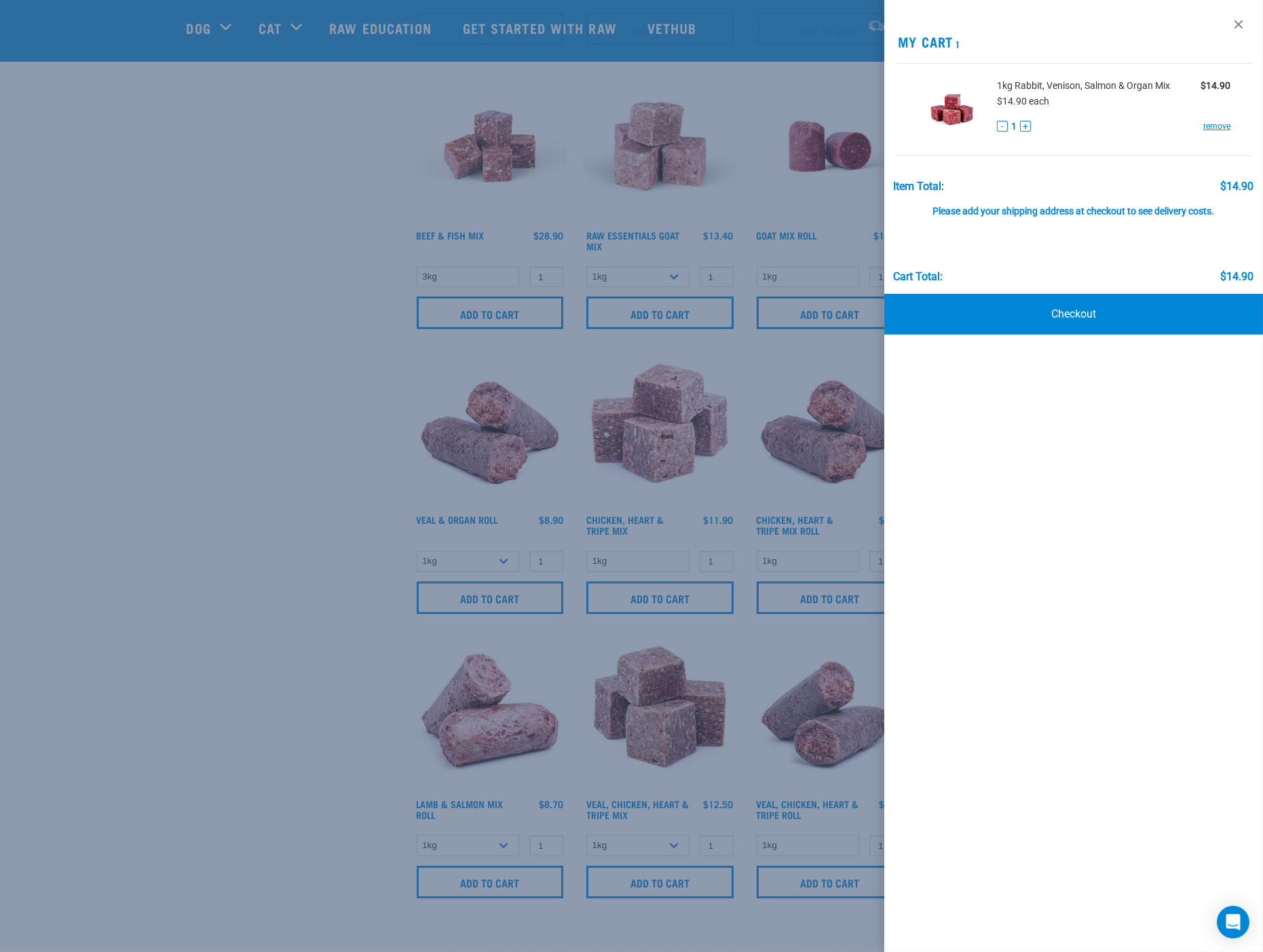
click at [313, 752] on div at bounding box center [631, 476] width 1263 height 952
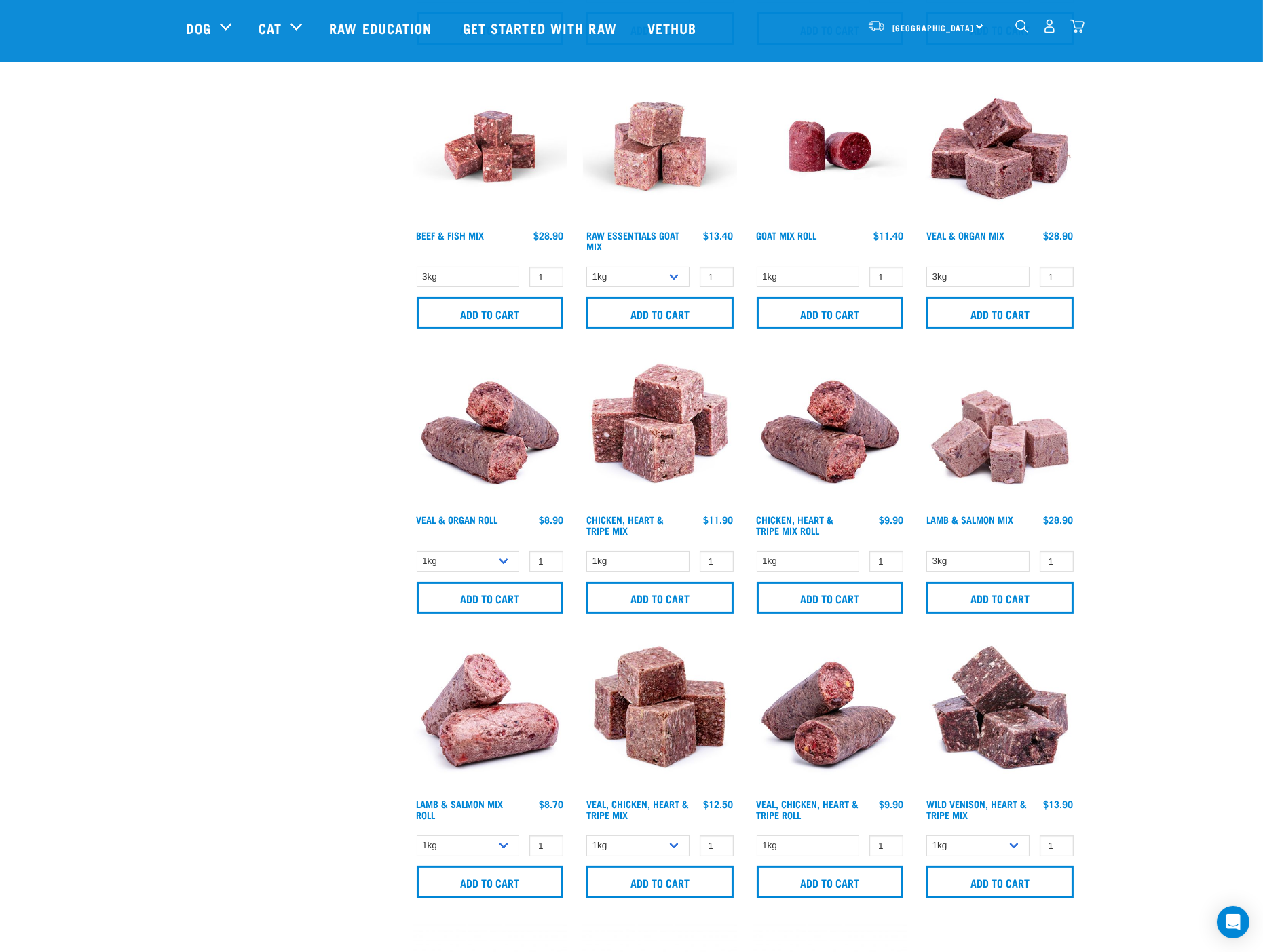
scroll to position [754, 0]
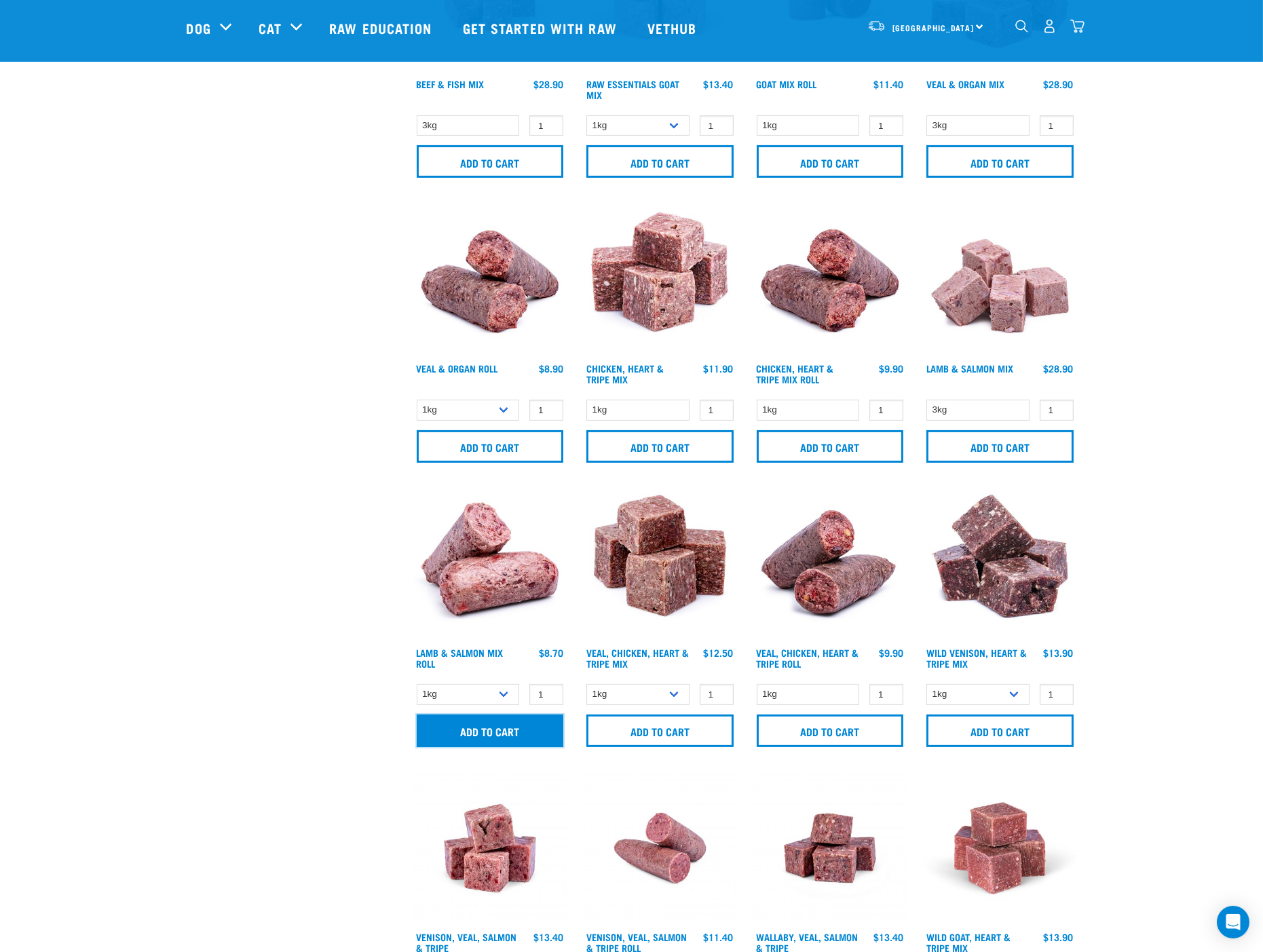
drag, startPoint x: 483, startPoint y: 736, endPoint x: 491, endPoint y: 735, distance: 8.1
click at [485, 736] on input "Add to cart" at bounding box center [490, 731] width 147 height 32
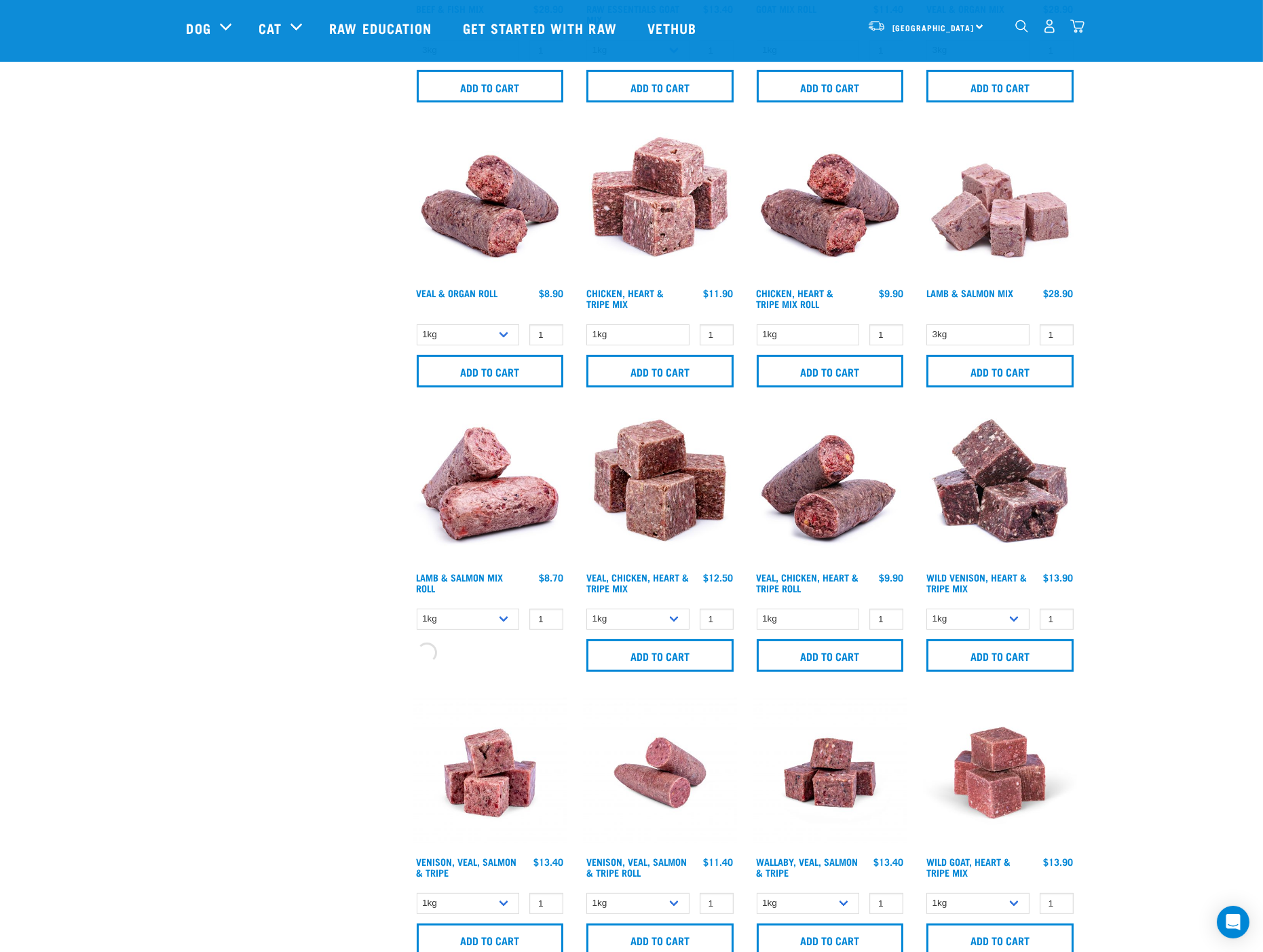
scroll to position [980, 0]
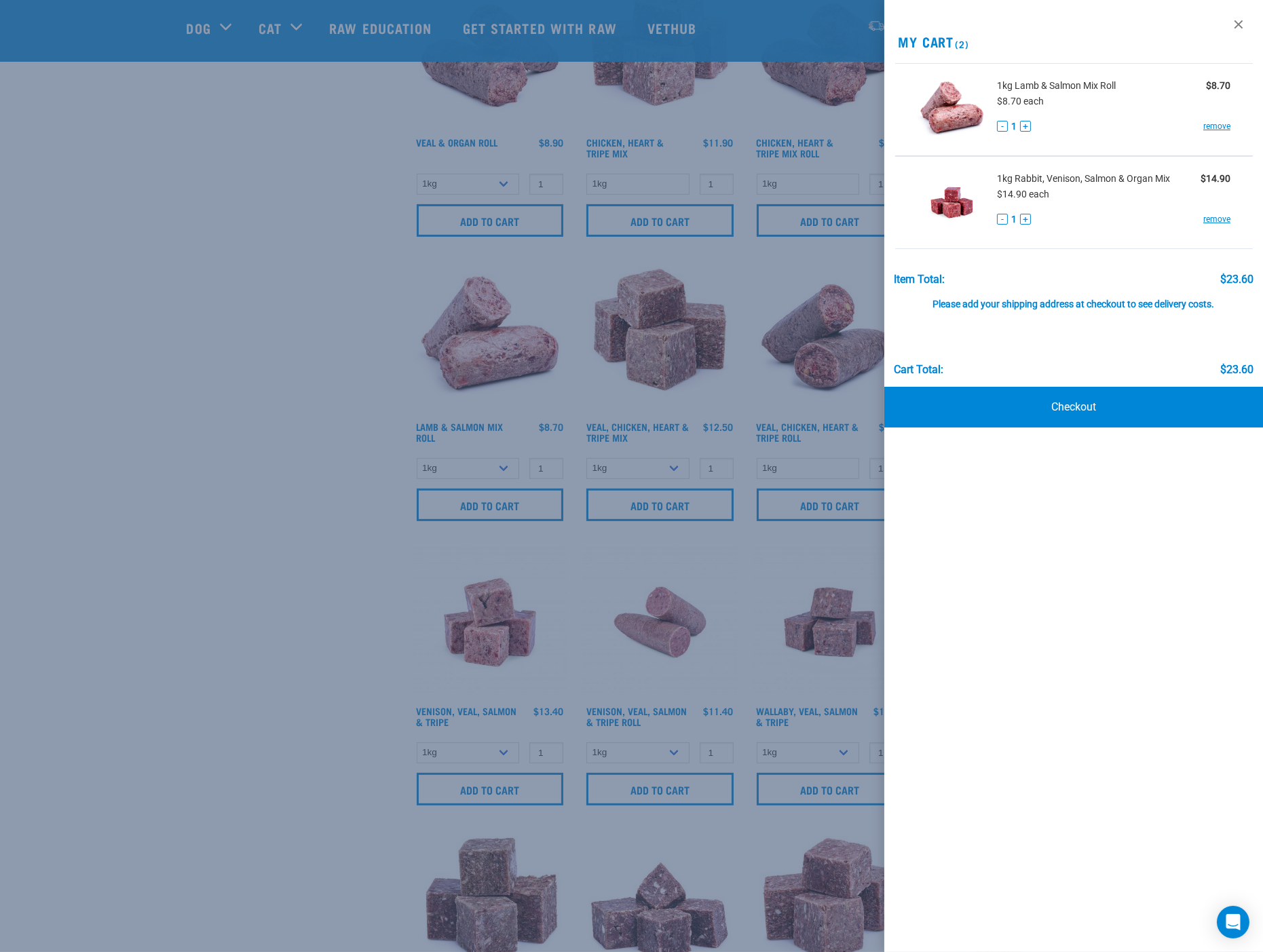
click at [302, 714] on div at bounding box center [631, 476] width 1263 height 952
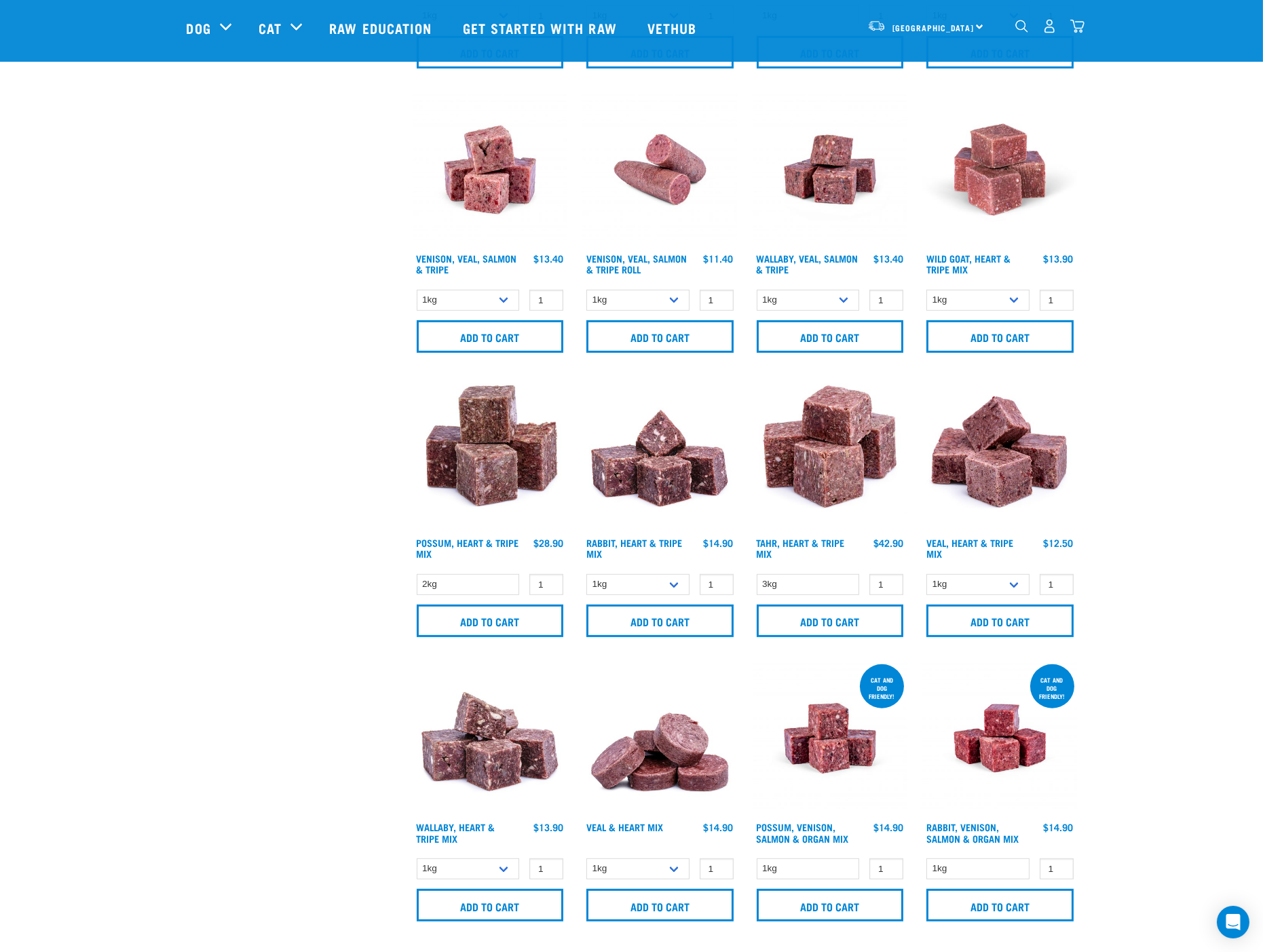
scroll to position [1508, 0]
